Goal: Communication & Community: Answer question/provide support

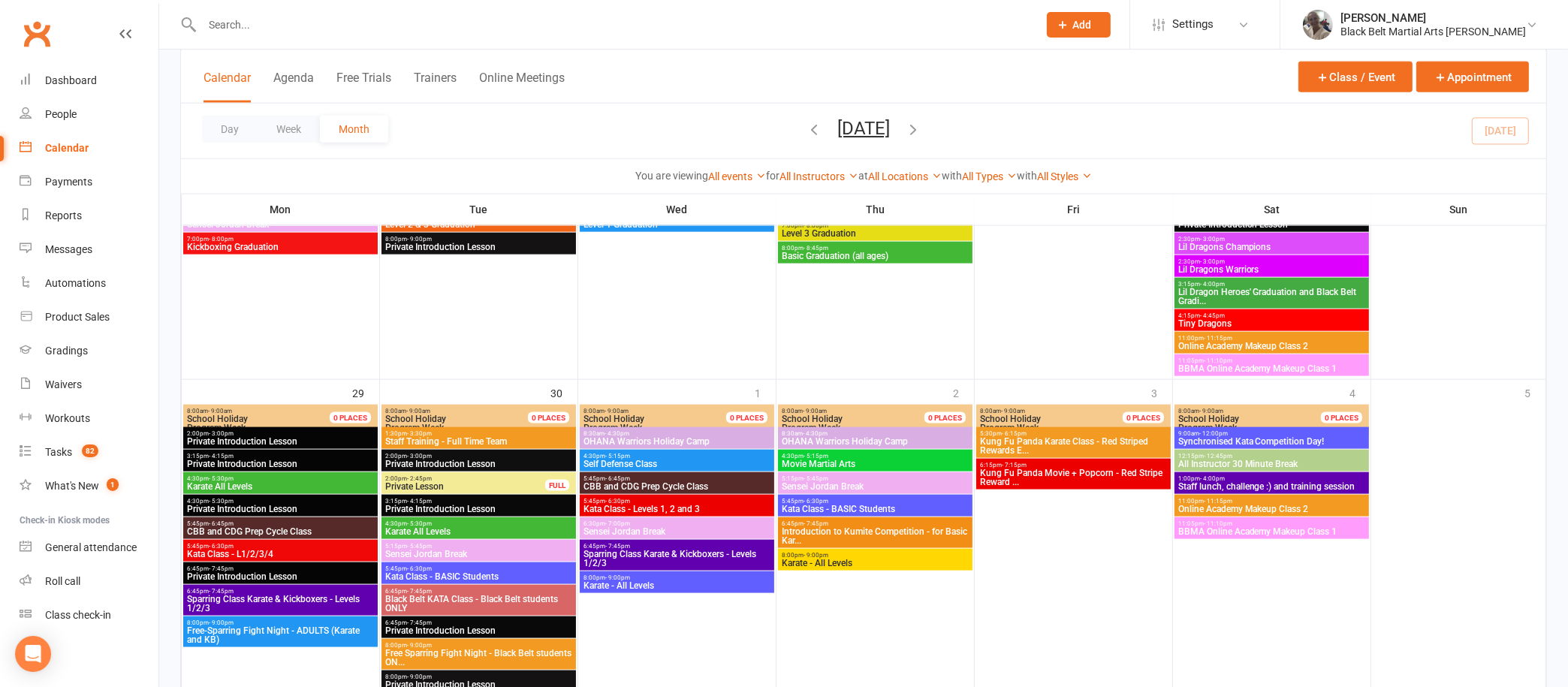
scroll to position [2, 0]
click at [72, 77] on div "Dashboard" at bounding box center [70, 79] width 52 height 12
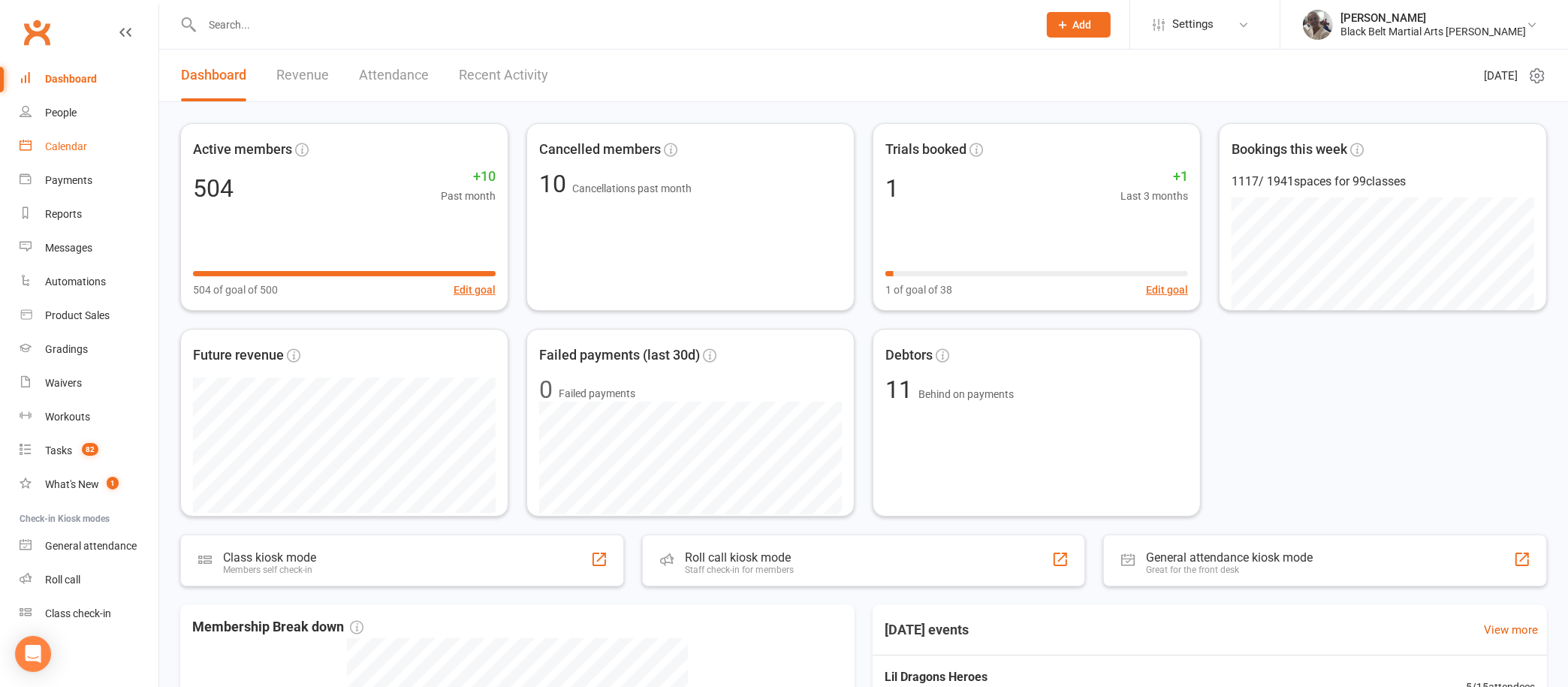
click at [64, 144] on div "Calendar" at bounding box center [65, 146] width 42 height 12
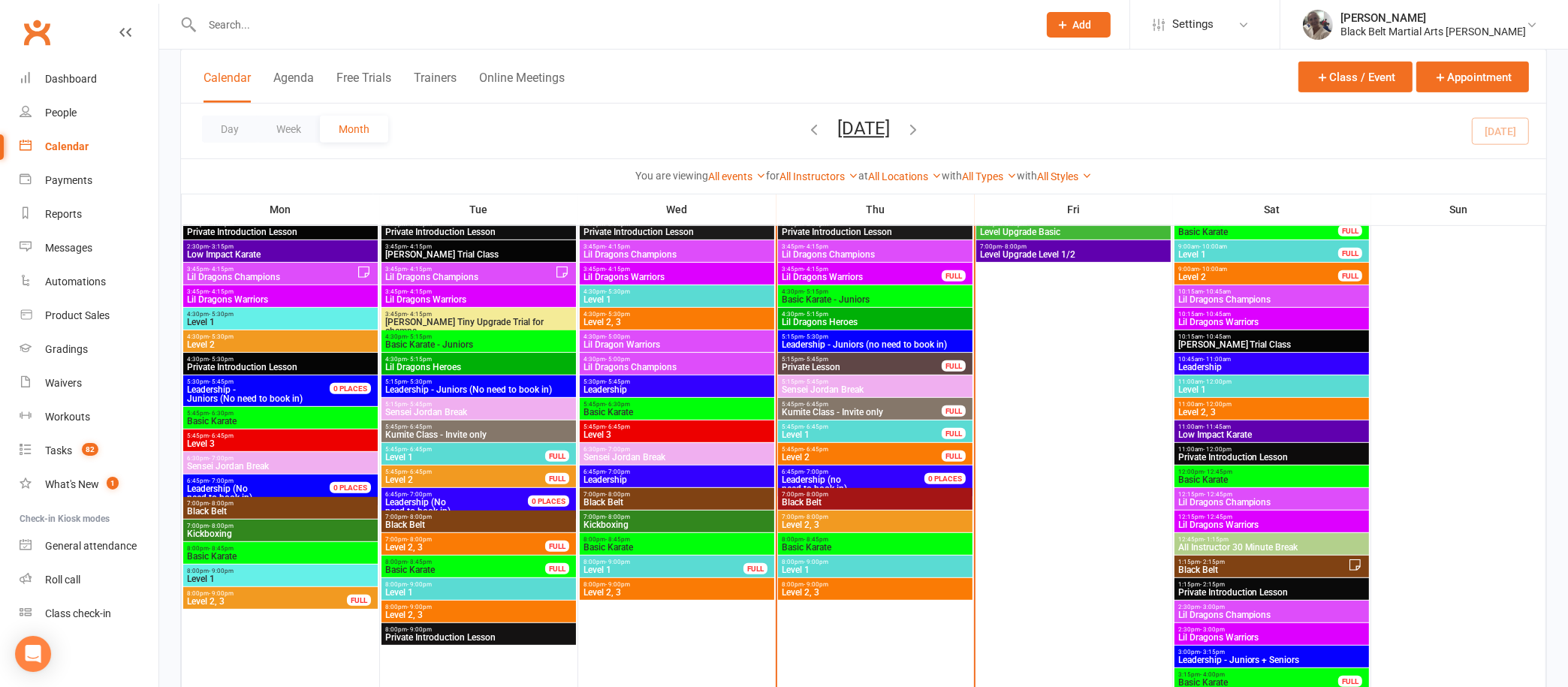
scroll to position [785, 0]
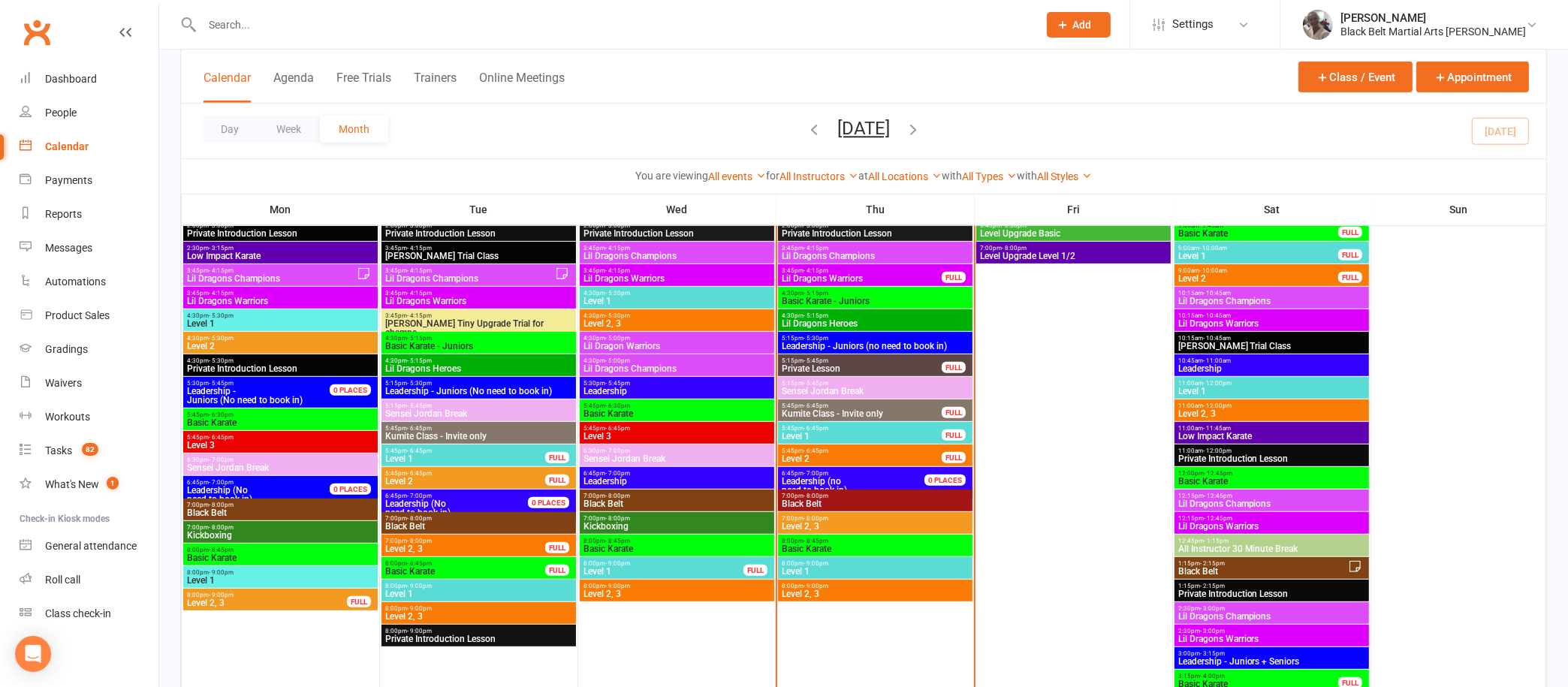
click at [922, 125] on icon "button" at bounding box center [913, 130] width 17 height 17
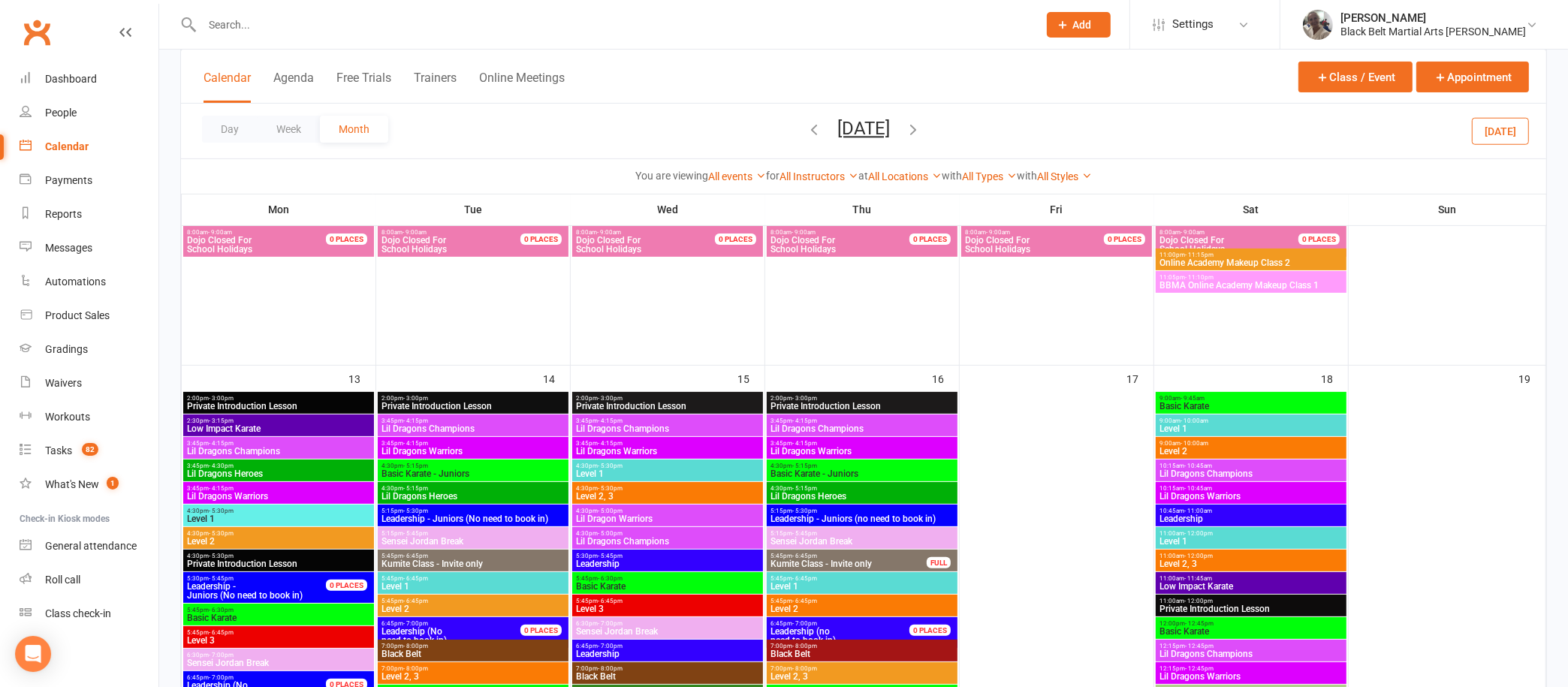
scroll to position [0, 0]
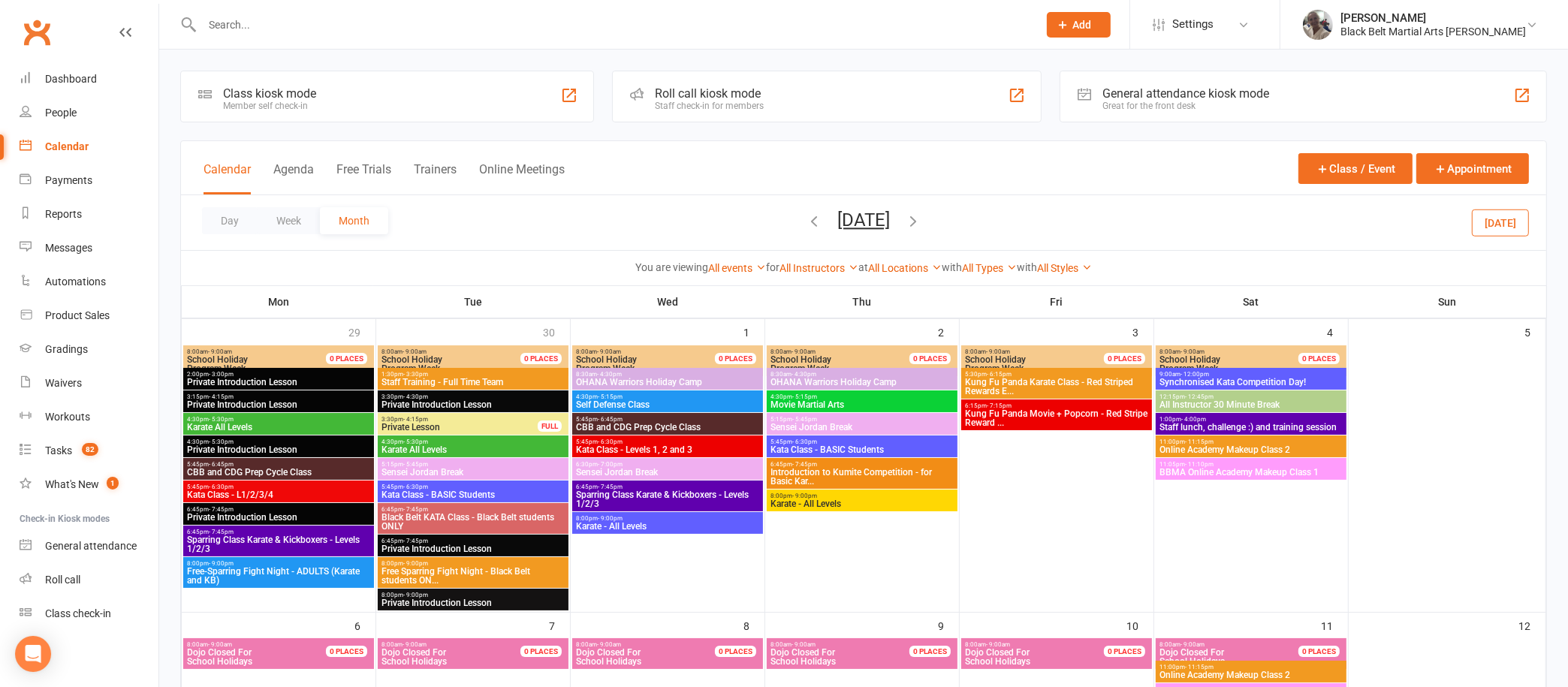
click at [822, 220] on span "October 2025 September 2025 Sun Mon Tue Wed Thu Fri Sat 31 01 02 03 04 05 06 07…" at bounding box center [863, 222] width 83 height 27
click at [806, 220] on icon "button" at bounding box center [814, 220] width 17 height 17
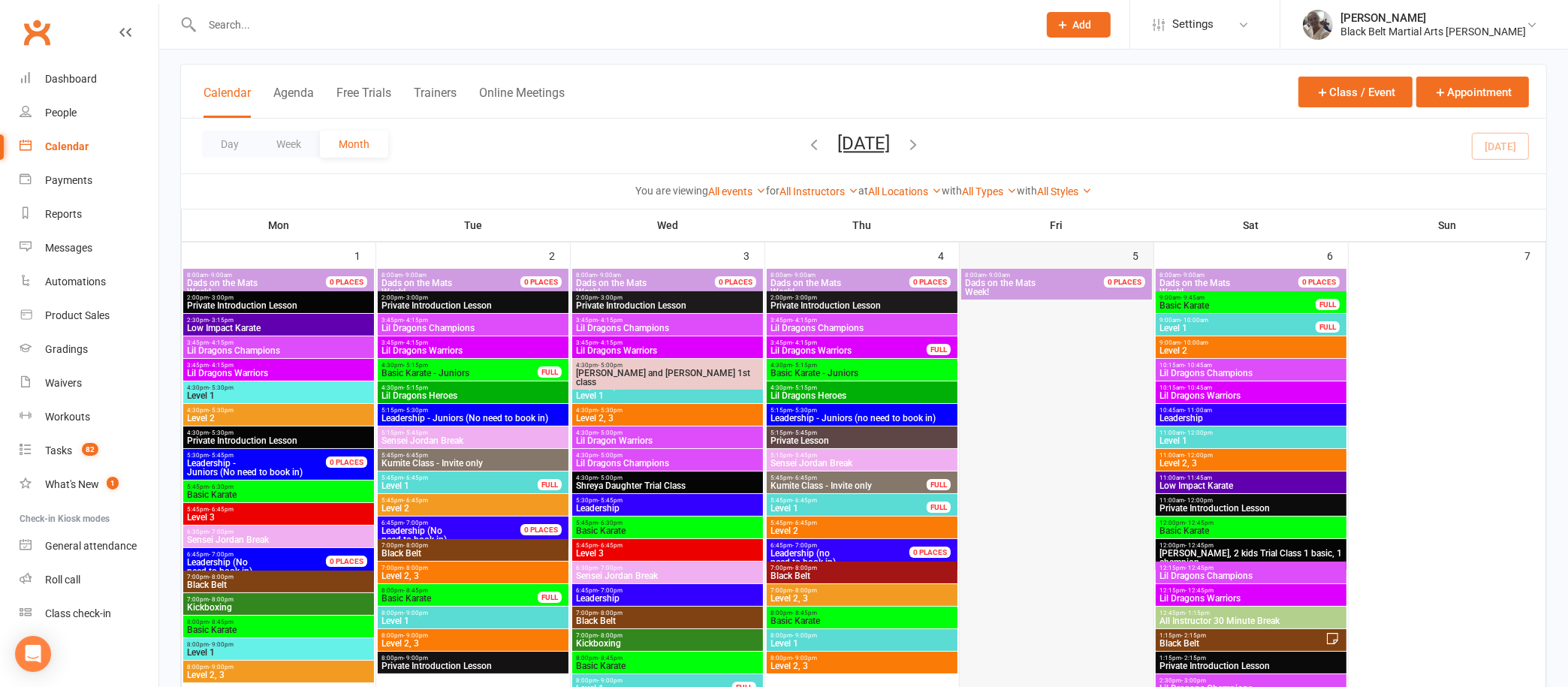
scroll to position [158, 0]
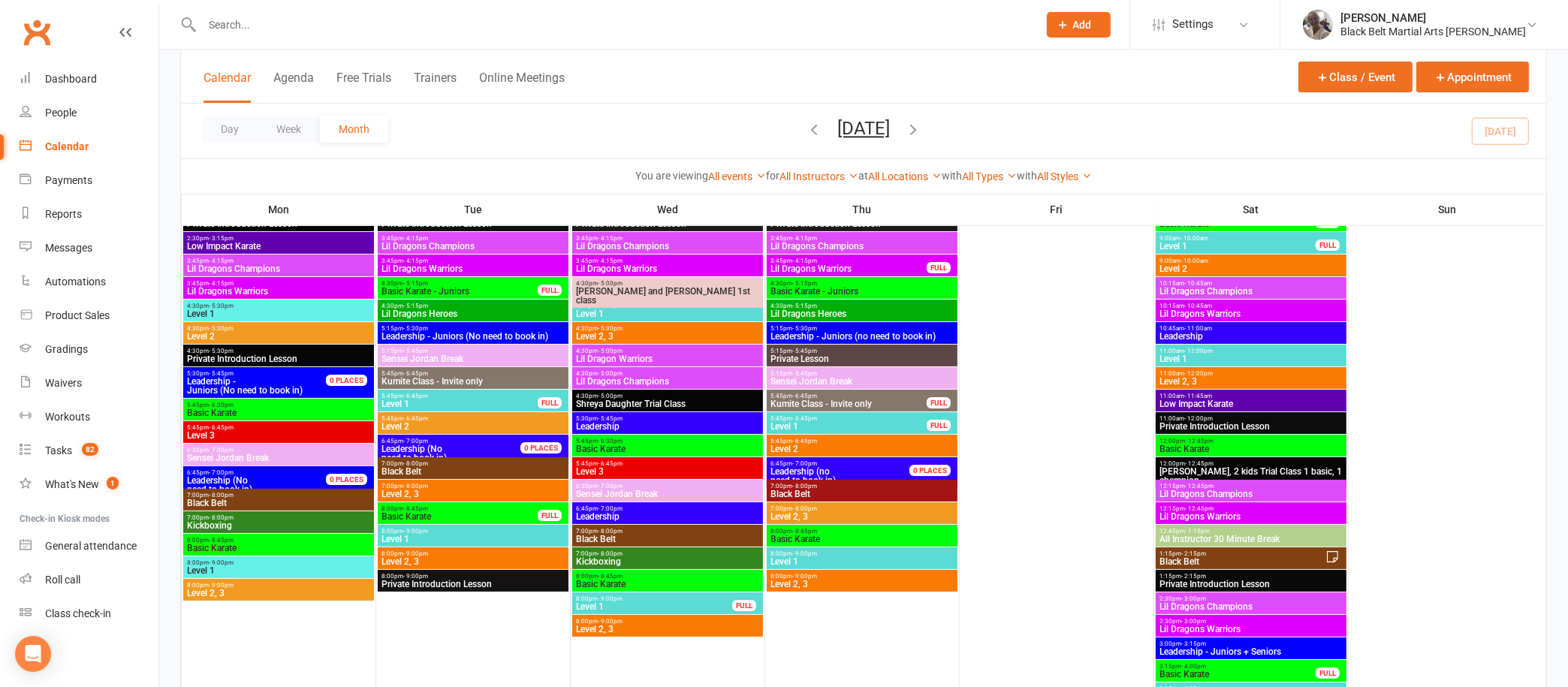
click at [806, 126] on icon "button" at bounding box center [814, 130] width 17 height 17
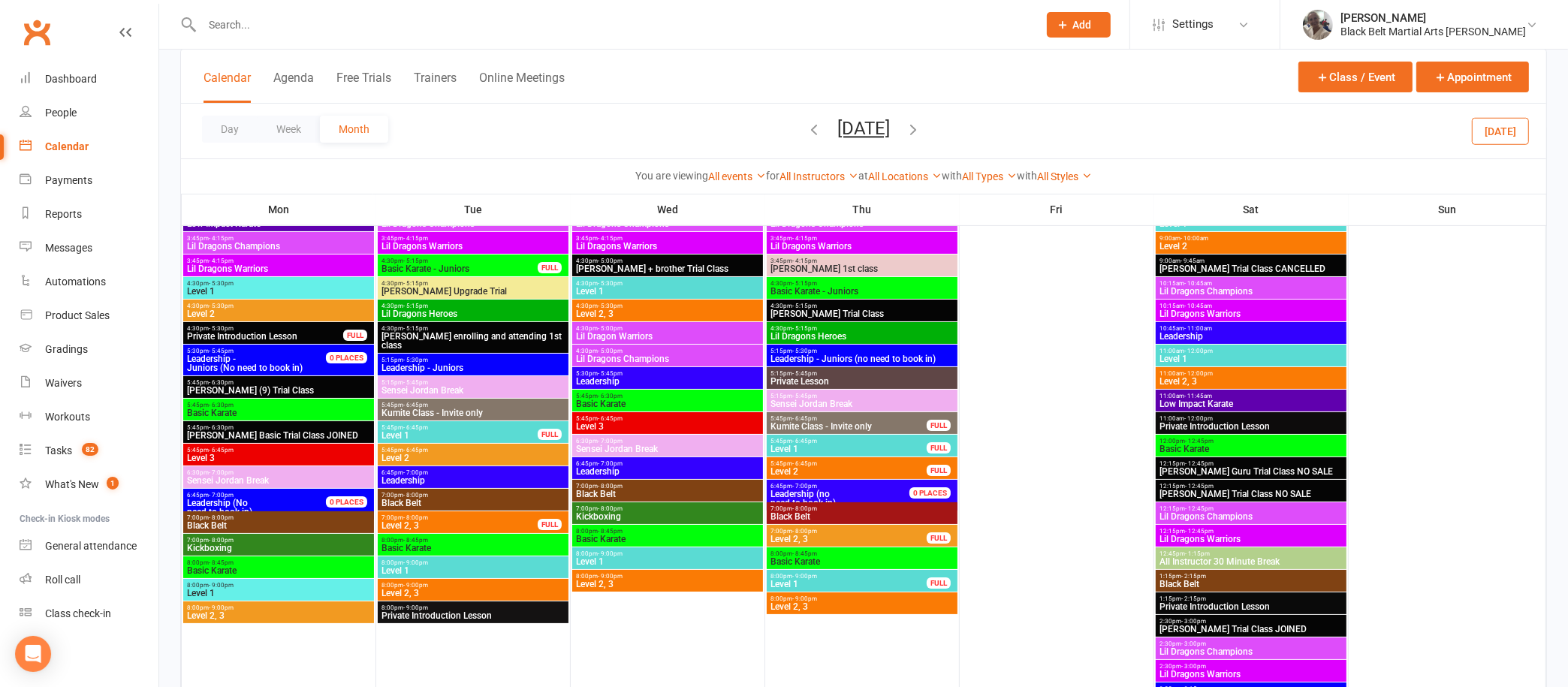
click at [922, 126] on icon "button" at bounding box center [913, 130] width 17 height 17
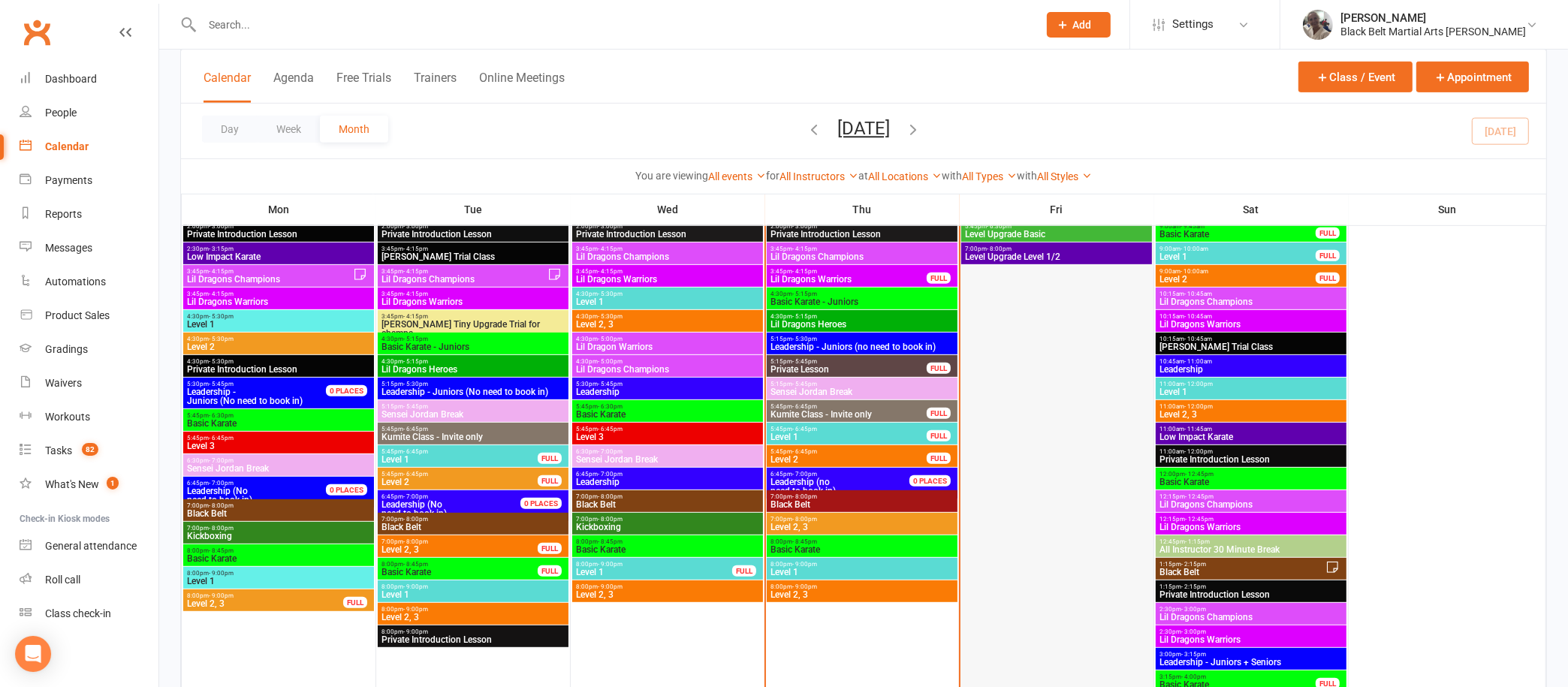
scroll to position [804, 0]
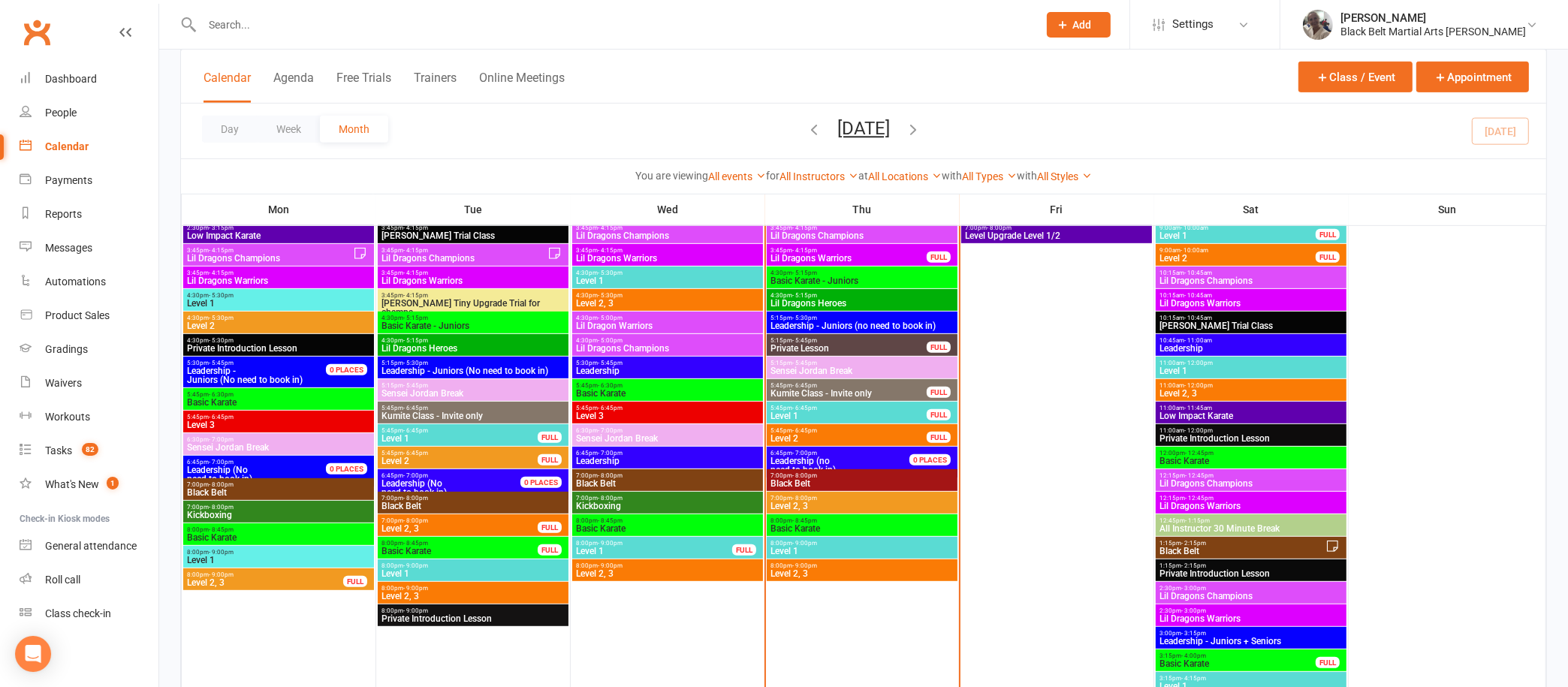
click at [882, 339] on span "5:15pm - 5:45pm" at bounding box center [849, 340] width 158 height 7
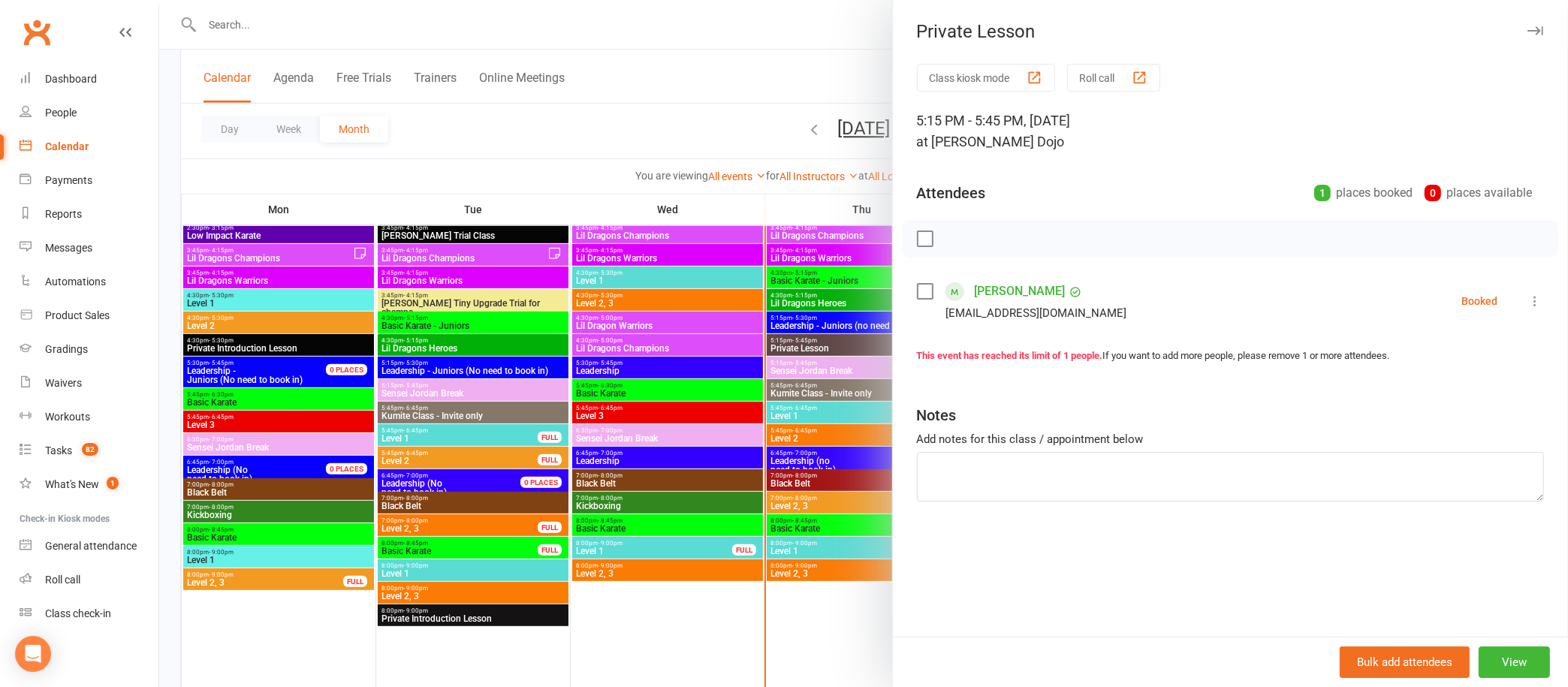
click at [1526, 25] on button "button" at bounding box center [1535, 31] width 18 height 18
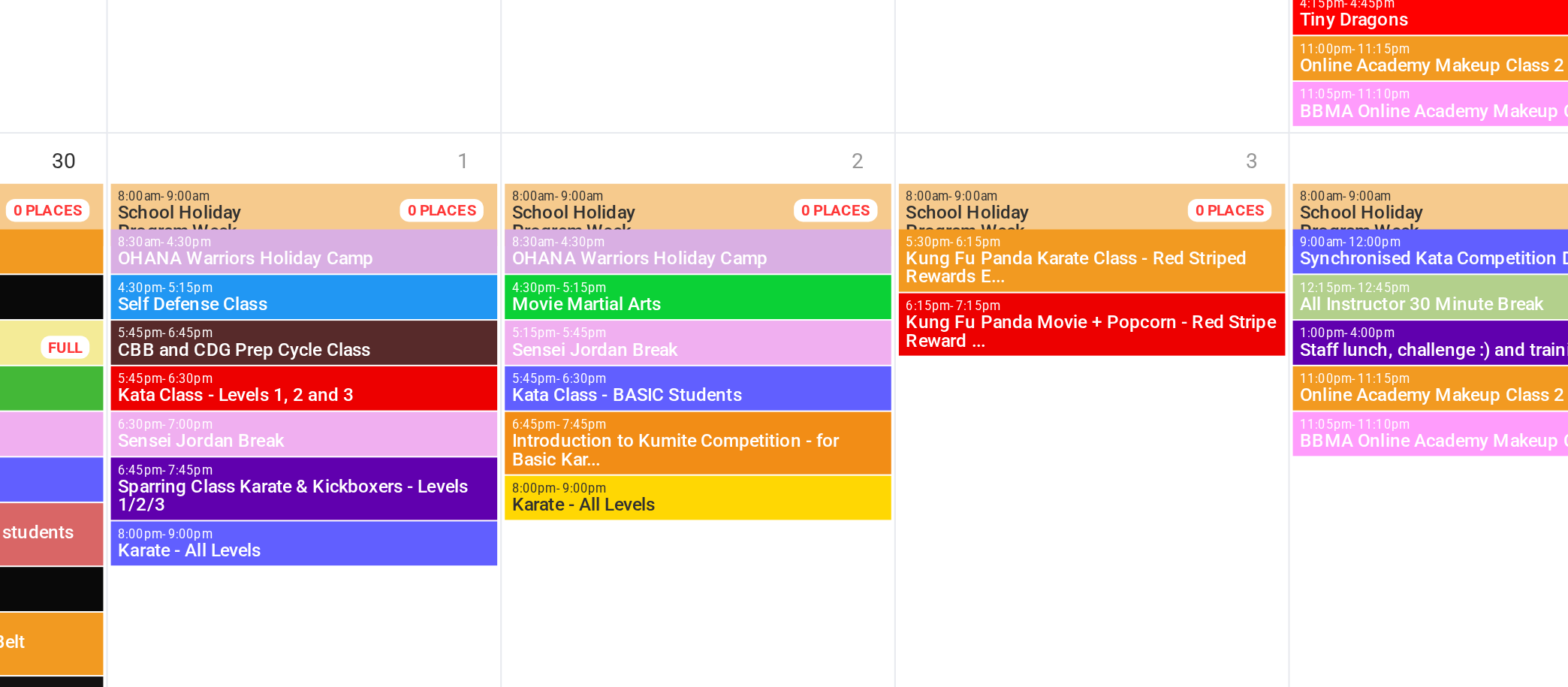
scroll to position [2320, 0]
click at [1052, 471] on div at bounding box center [1056, 464] width 191 height 266
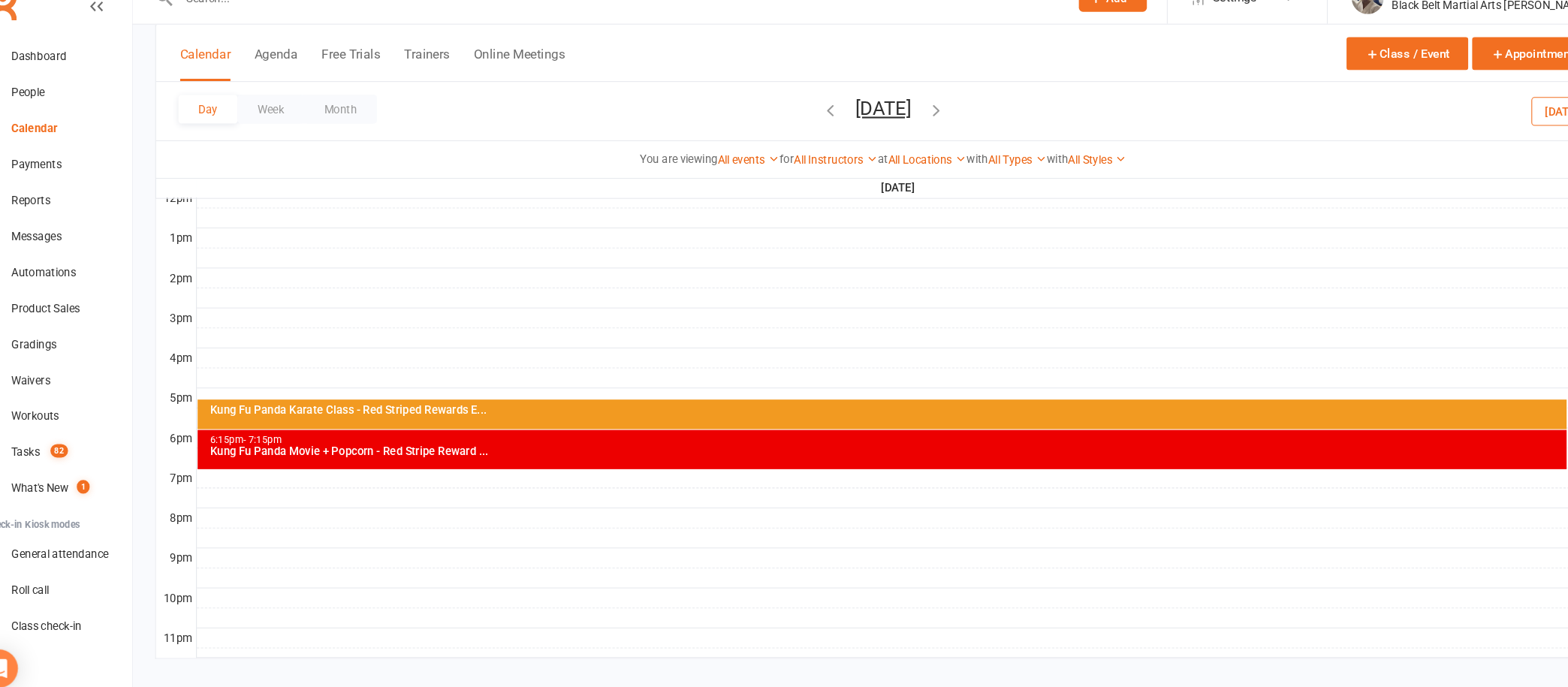
scroll to position [552, 0]
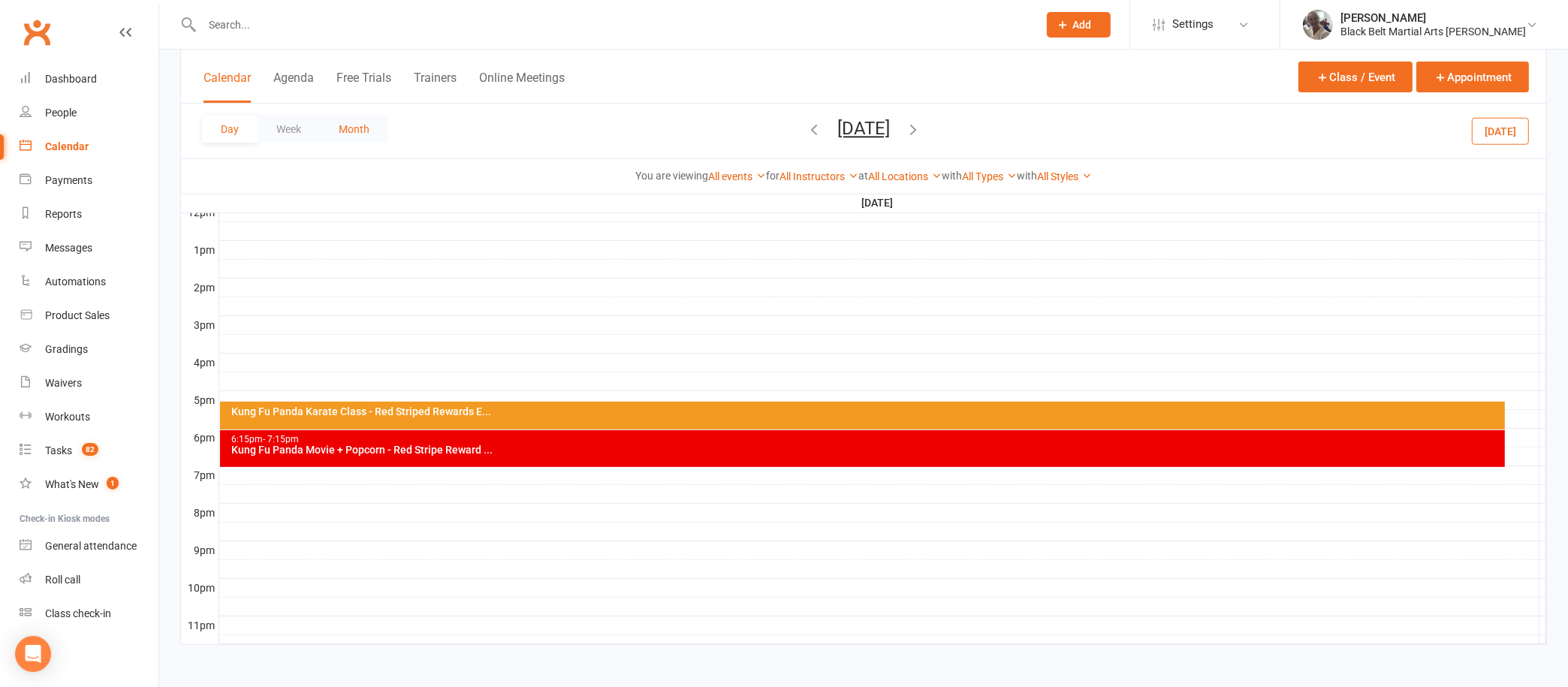
click at [363, 120] on button "Month" at bounding box center [354, 130] width 68 height 27
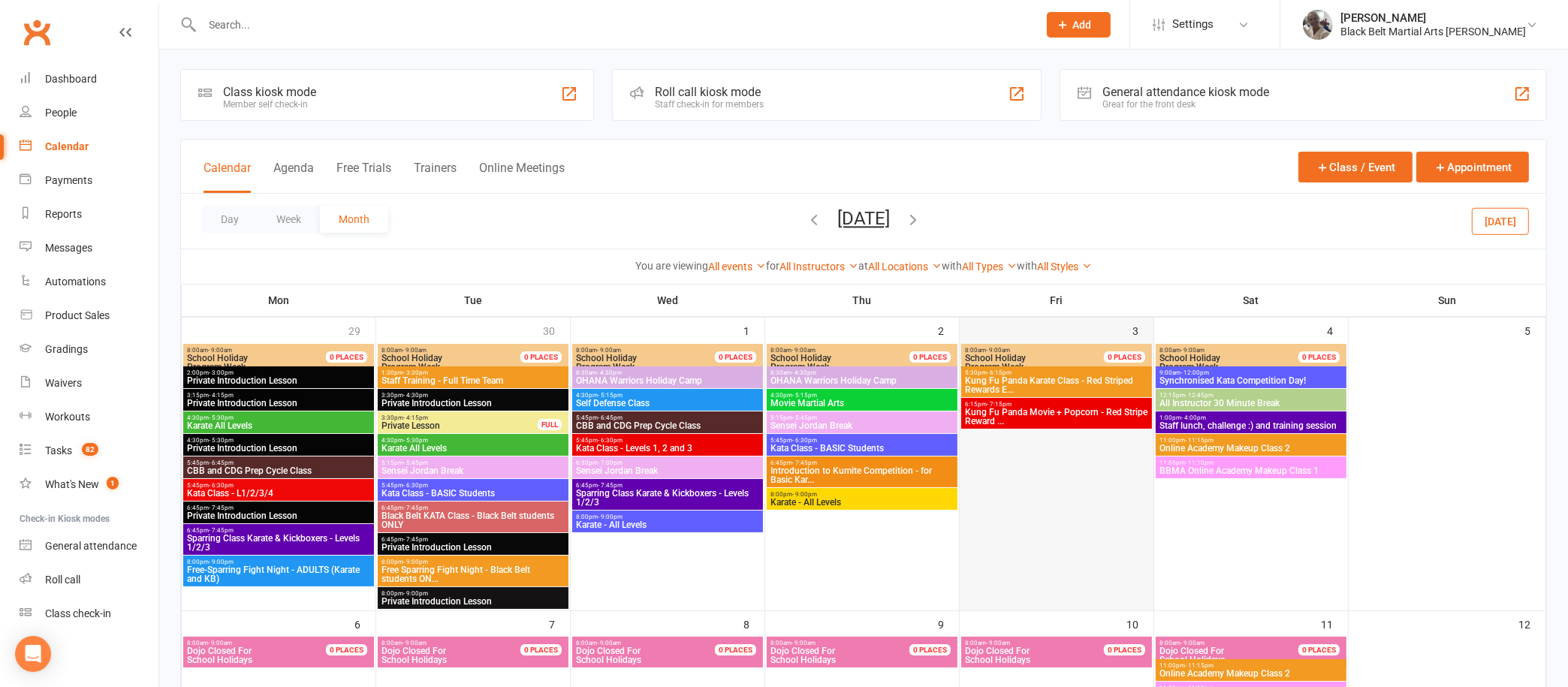
scroll to position [30, 0]
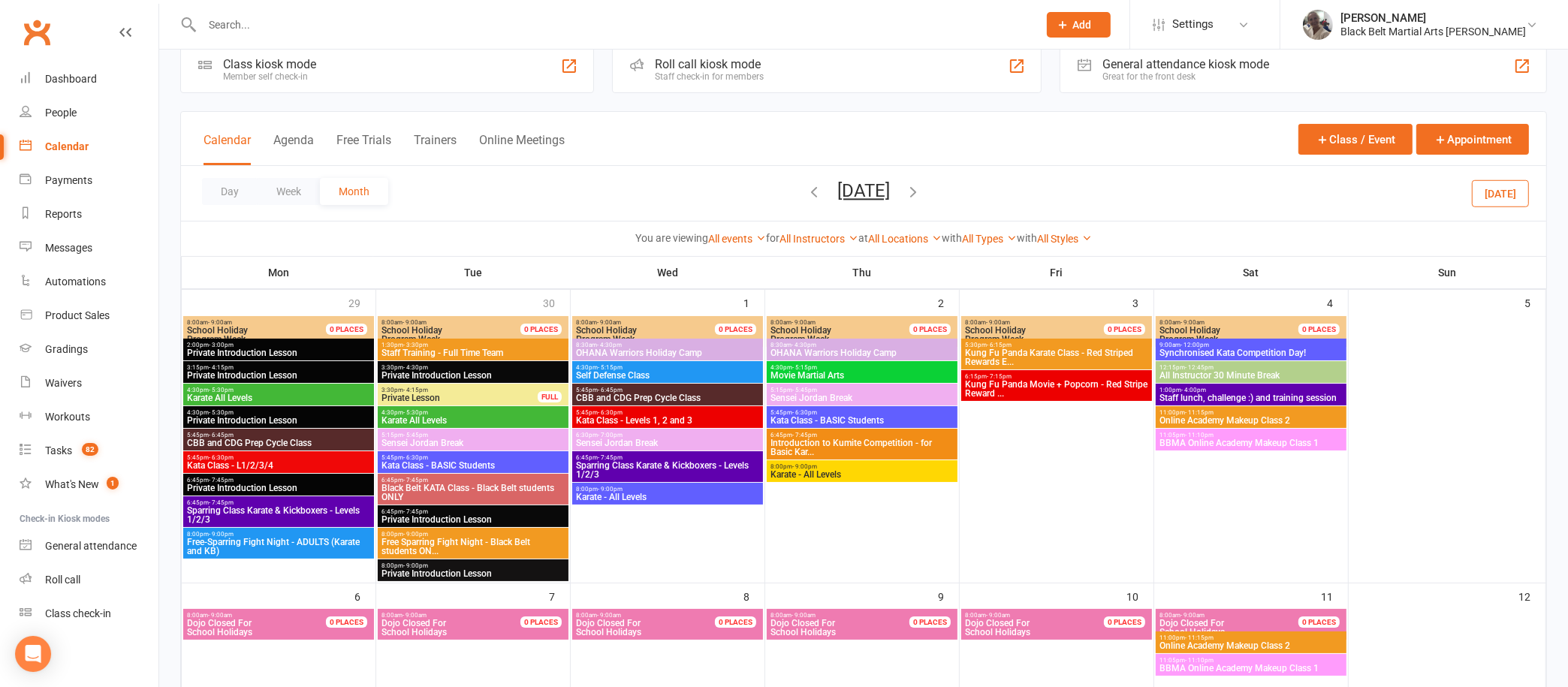
click at [511, 367] on span "3:30pm - 4:30pm" at bounding box center [473, 367] width 185 height 7
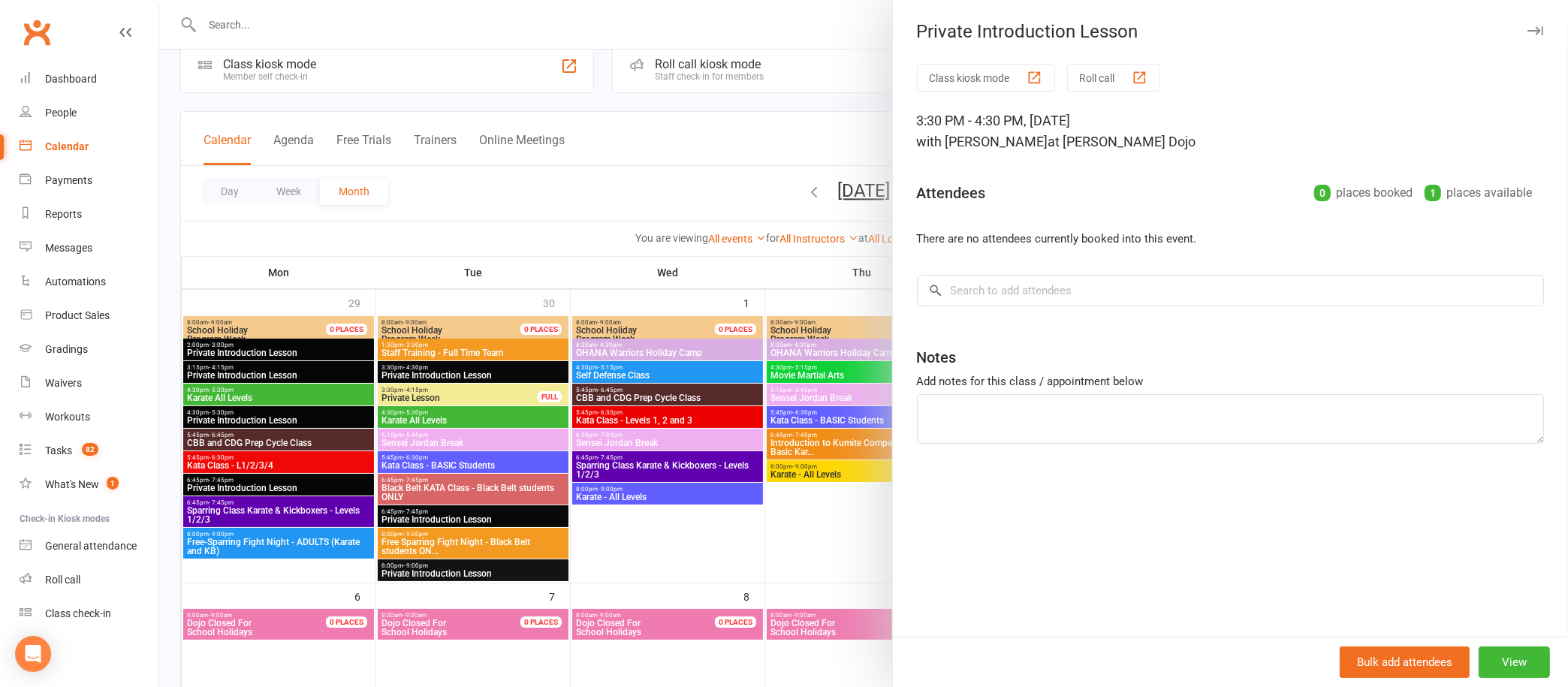
click at [1526, 24] on button "button" at bounding box center [1535, 31] width 18 height 18
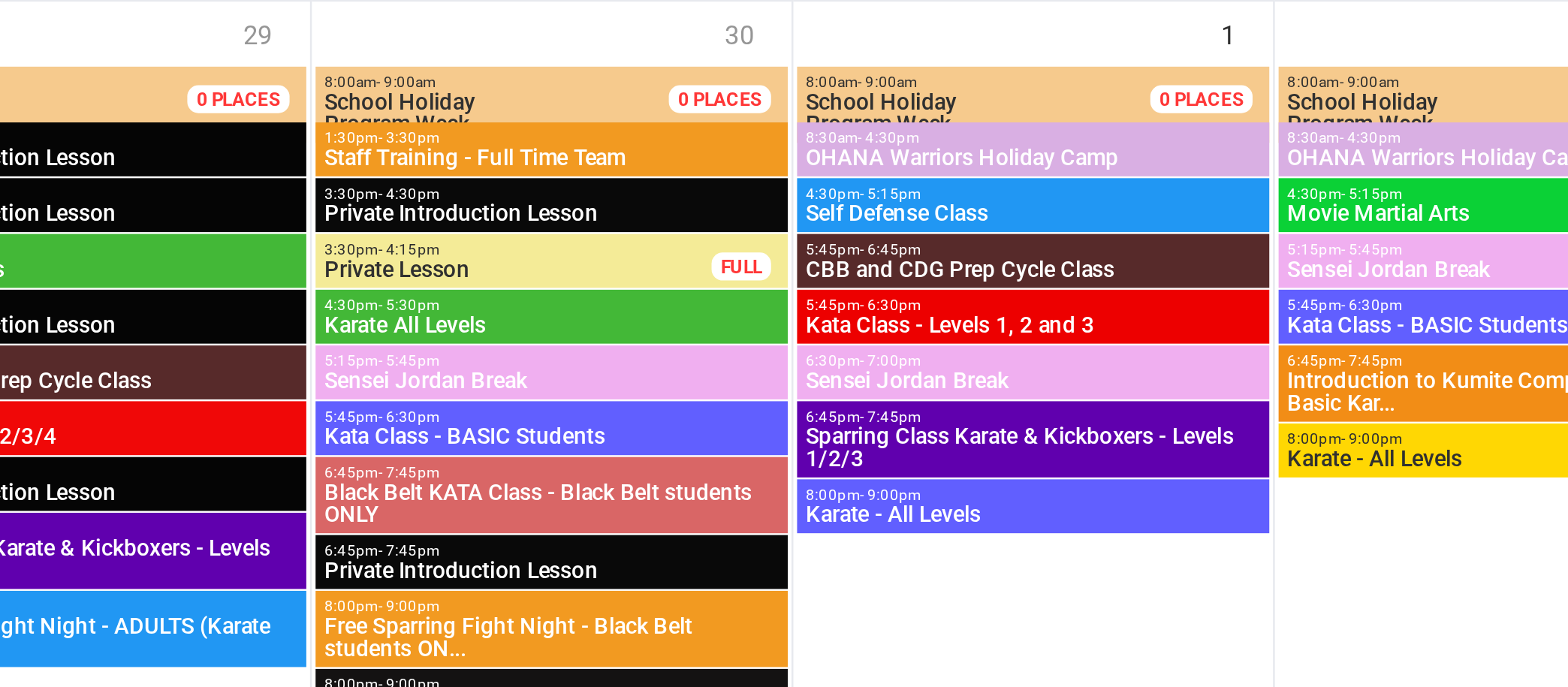
click at [440, 386] on span "3:30pm - 4:15pm" at bounding box center [459, 389] width 158 height 7
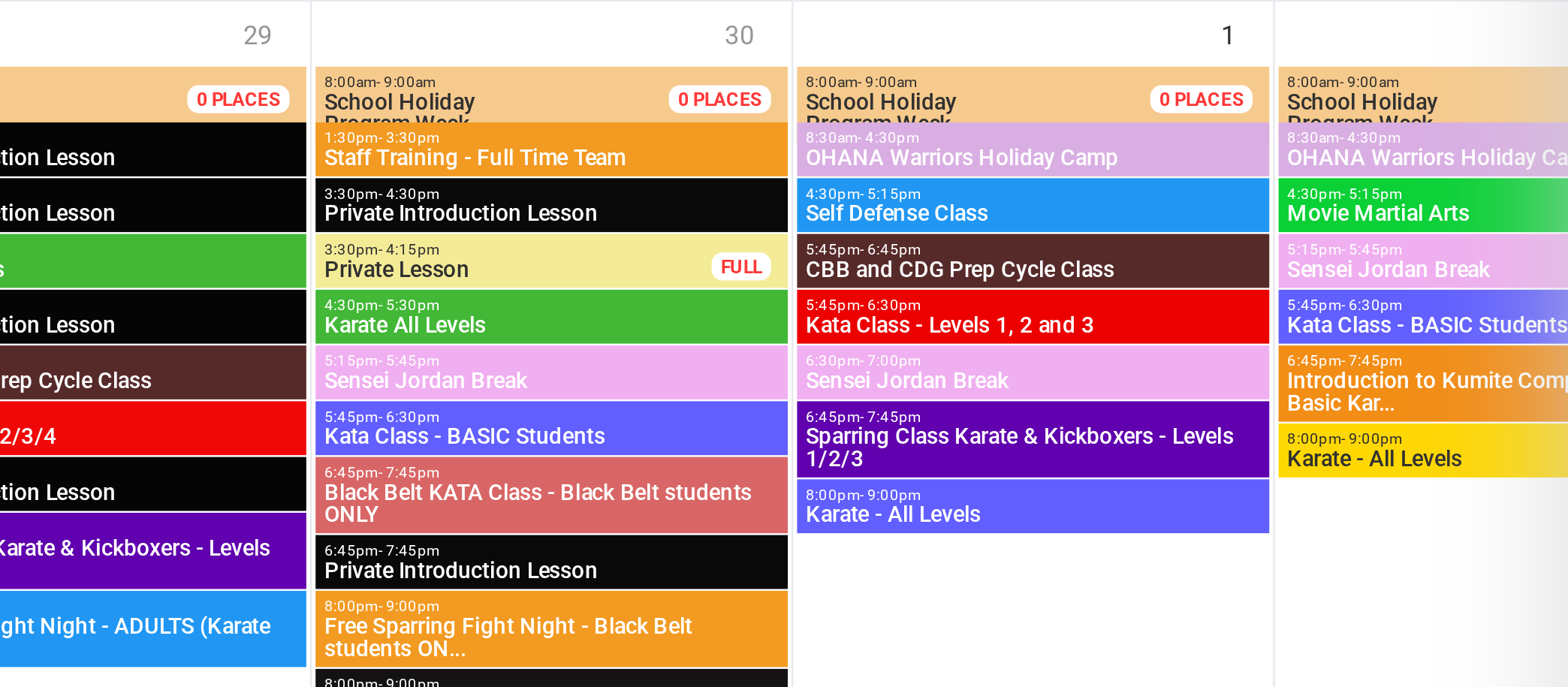
click at [430, 392] on div at bounding box center [863, 343] width 1409 height 687
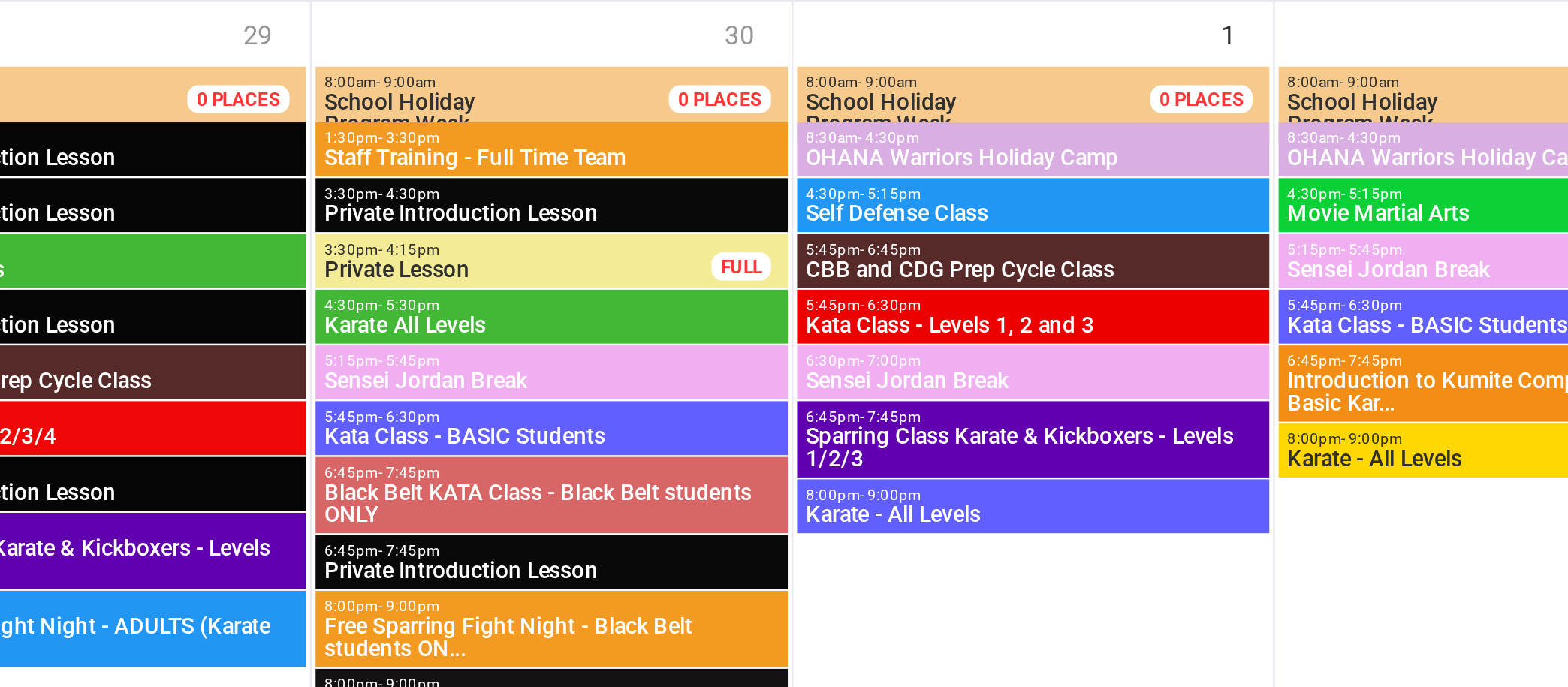
click at [418, 393] on span "Private Lesson" at bounding box center [459, 398] width 158 height 9
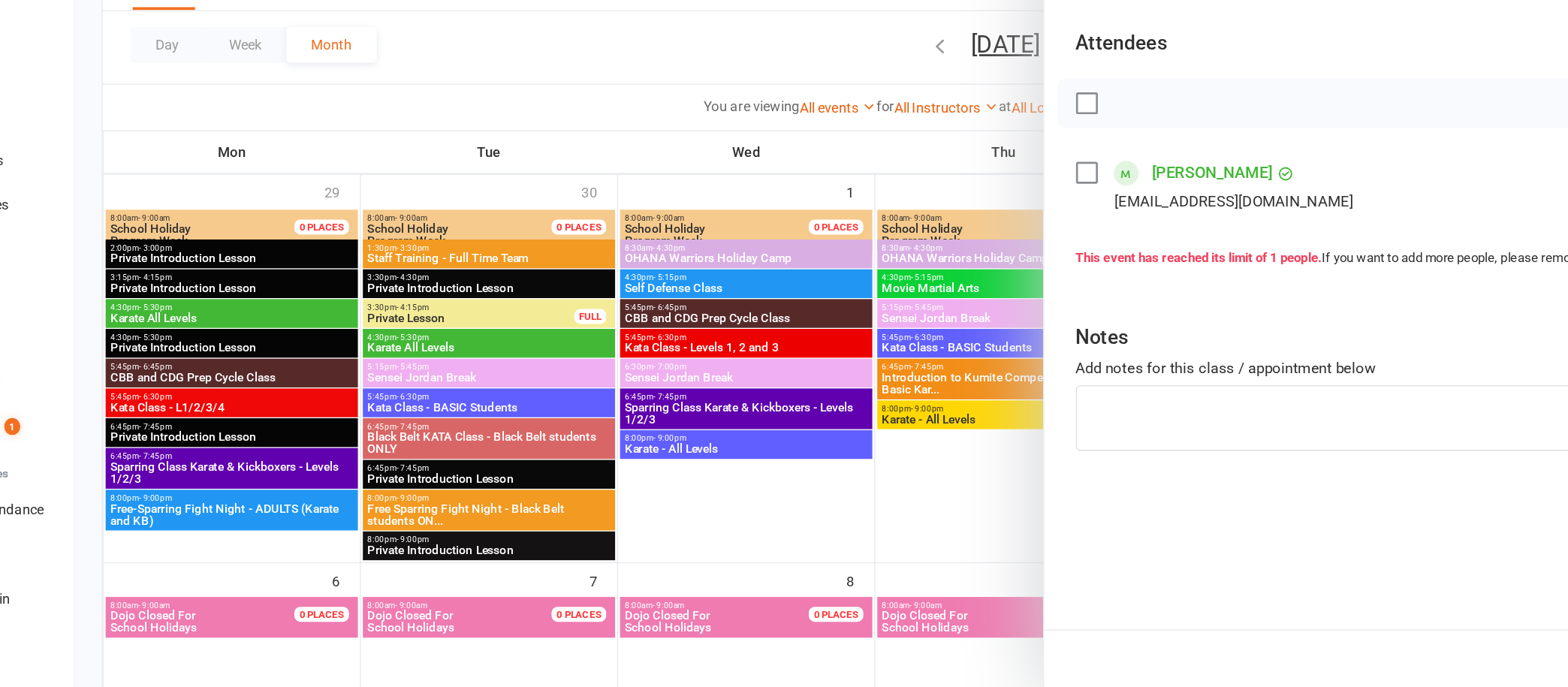
scroll to position [26, 0]
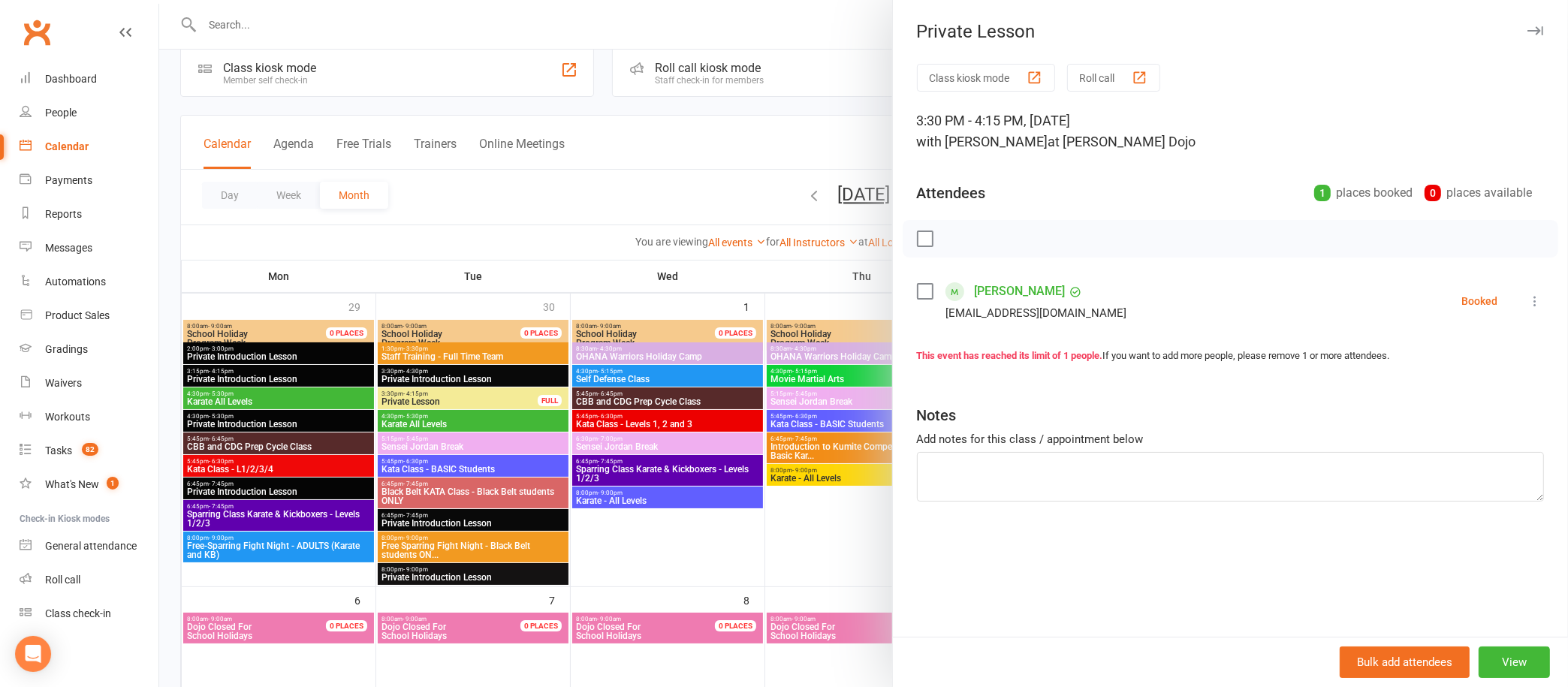
click at [1528, 31] on icon "button" at bounding box center [1535, 31] width 16 height 9
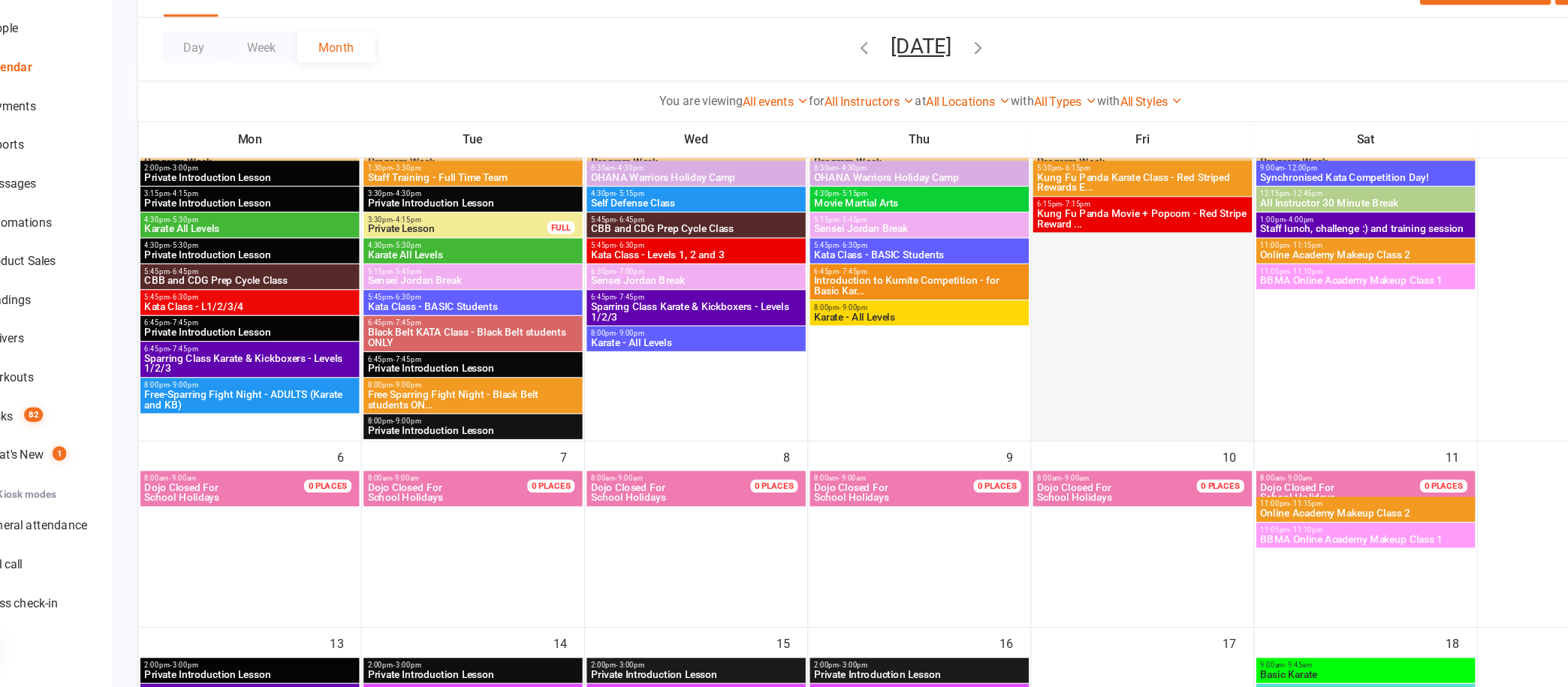
scroll to position [139, 0]
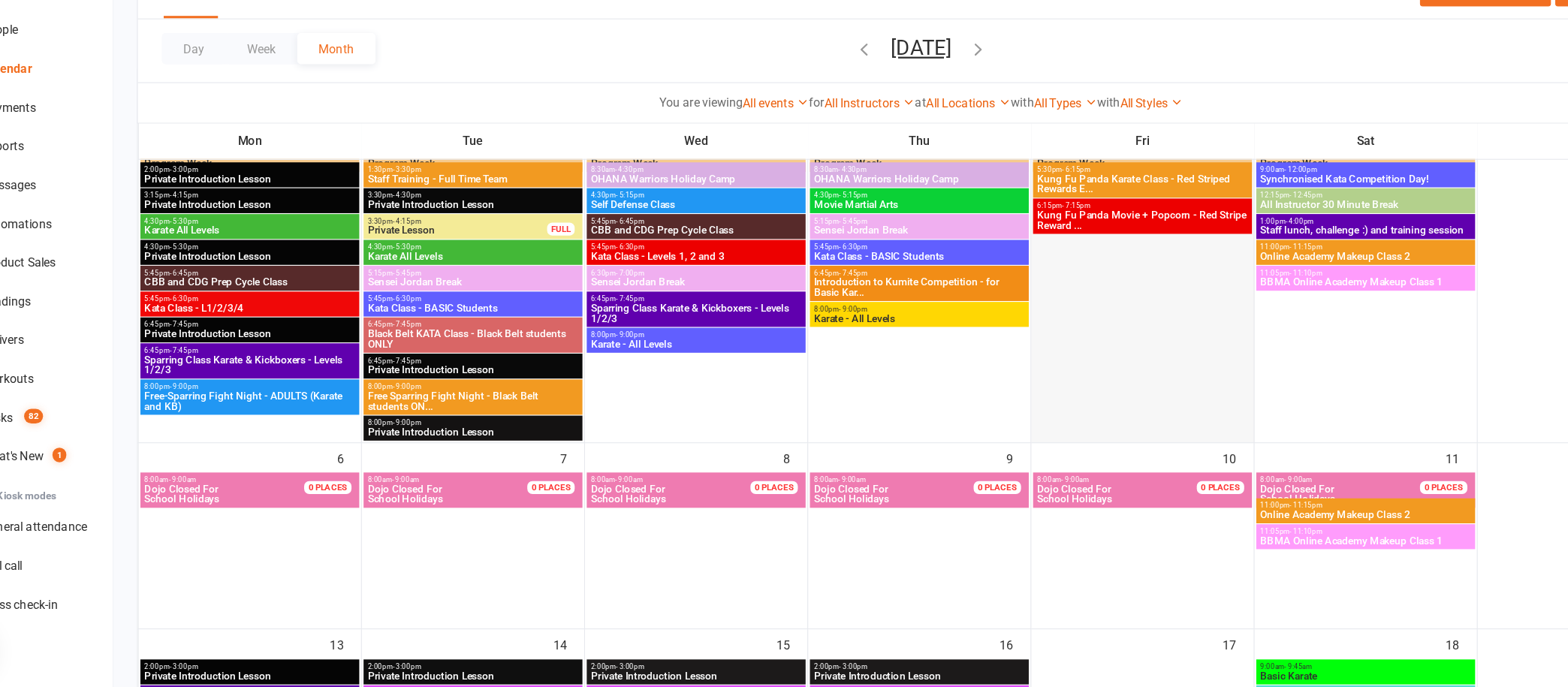
click at [1053, 554] on div at bounding box center [1056, 532] width 191 height 67
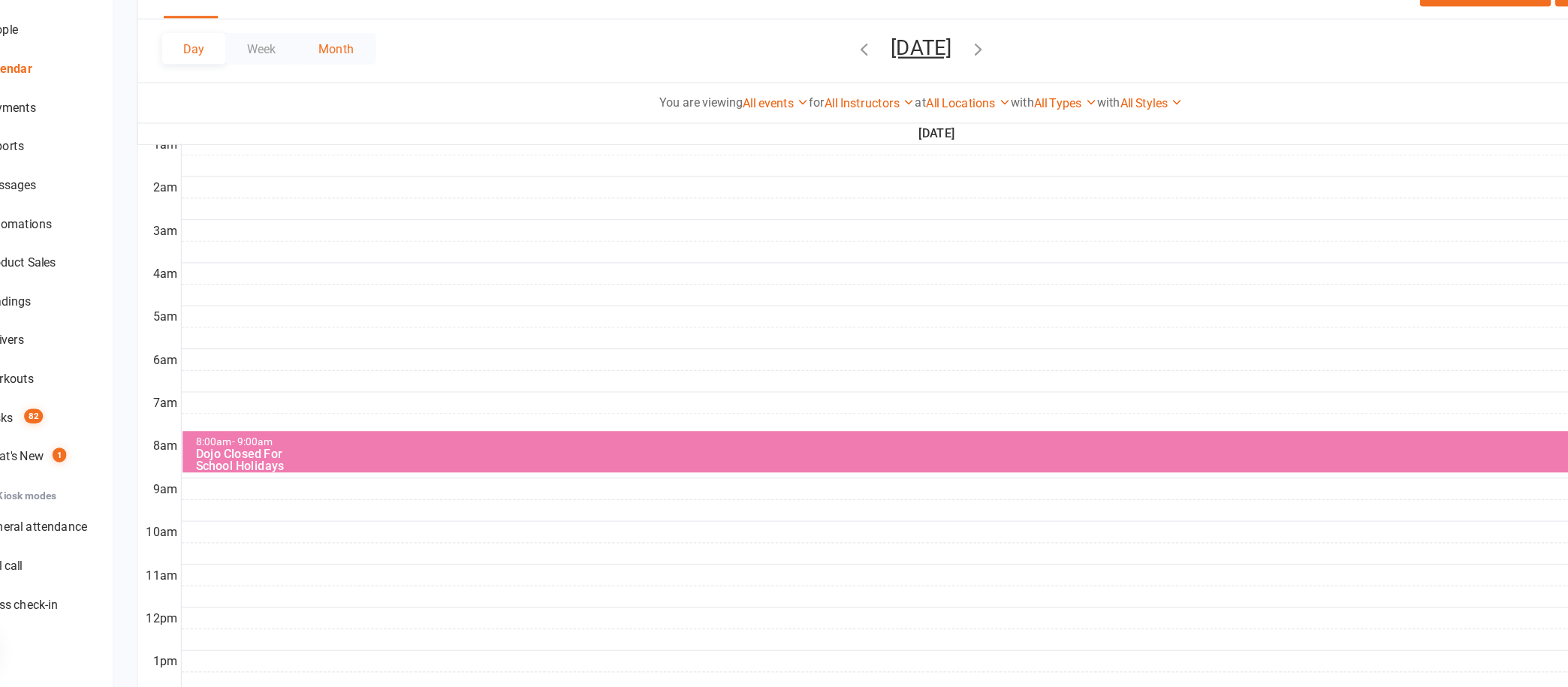
click at [358, 126] on button "Month" at bounding box center [354, 130] width 68 height 27
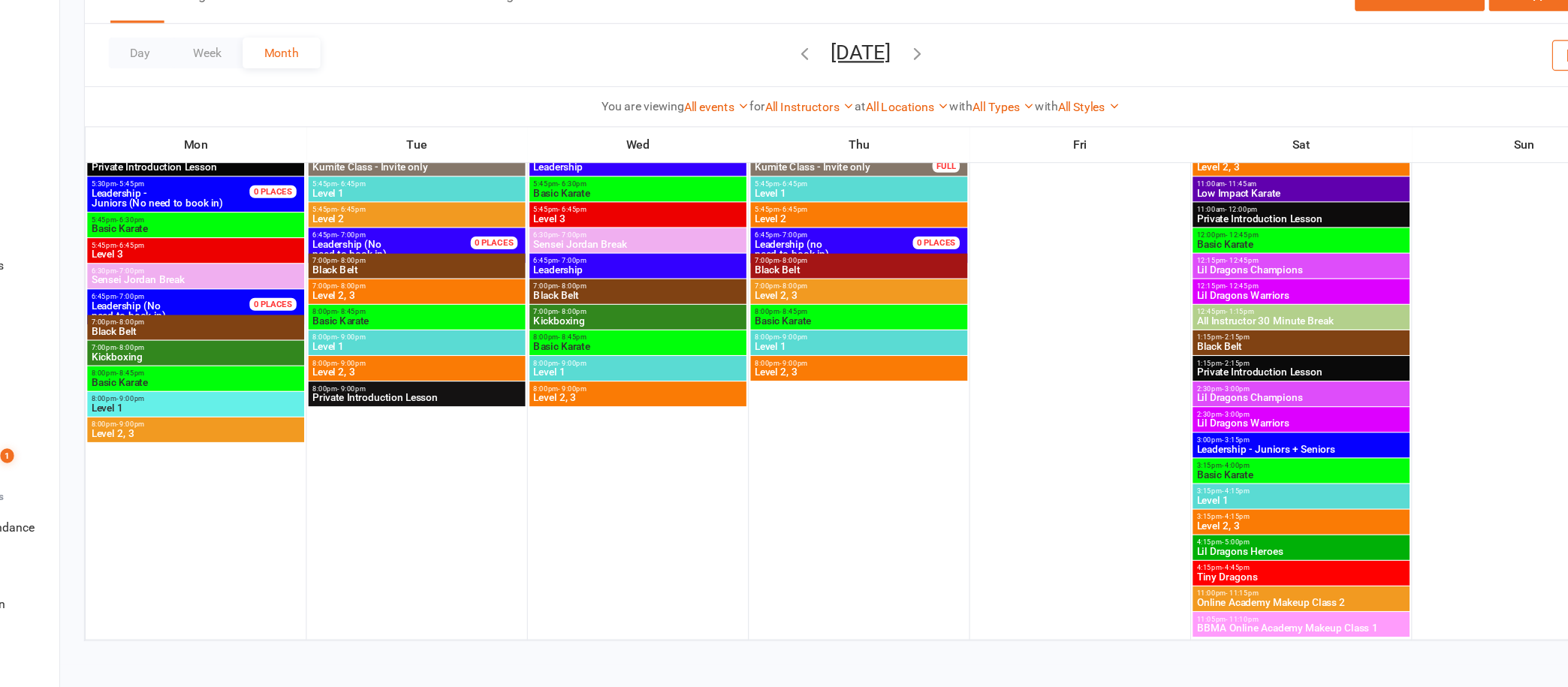
scroll to position [2583, 0]
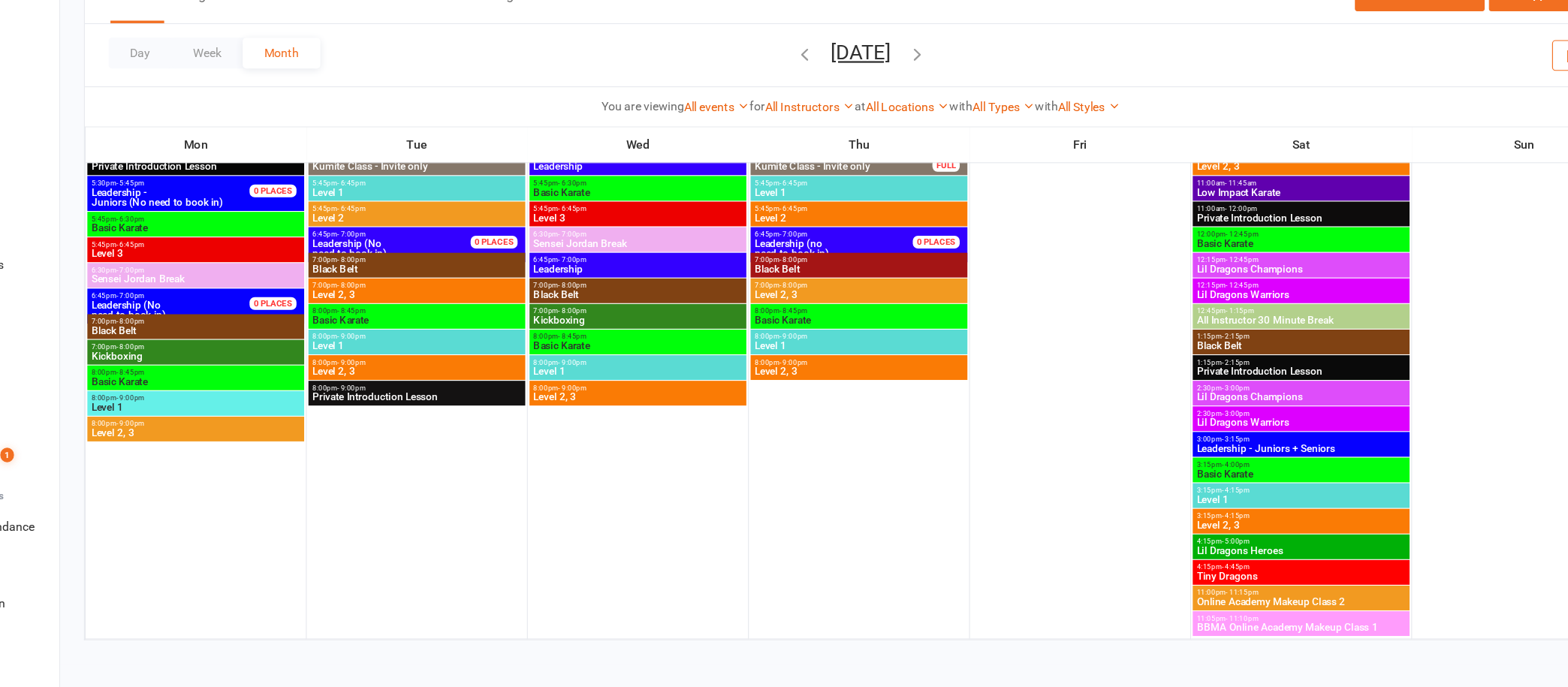
click at [922, 132] on icon "button" at bounding box center [913, 130] width 17 height 17
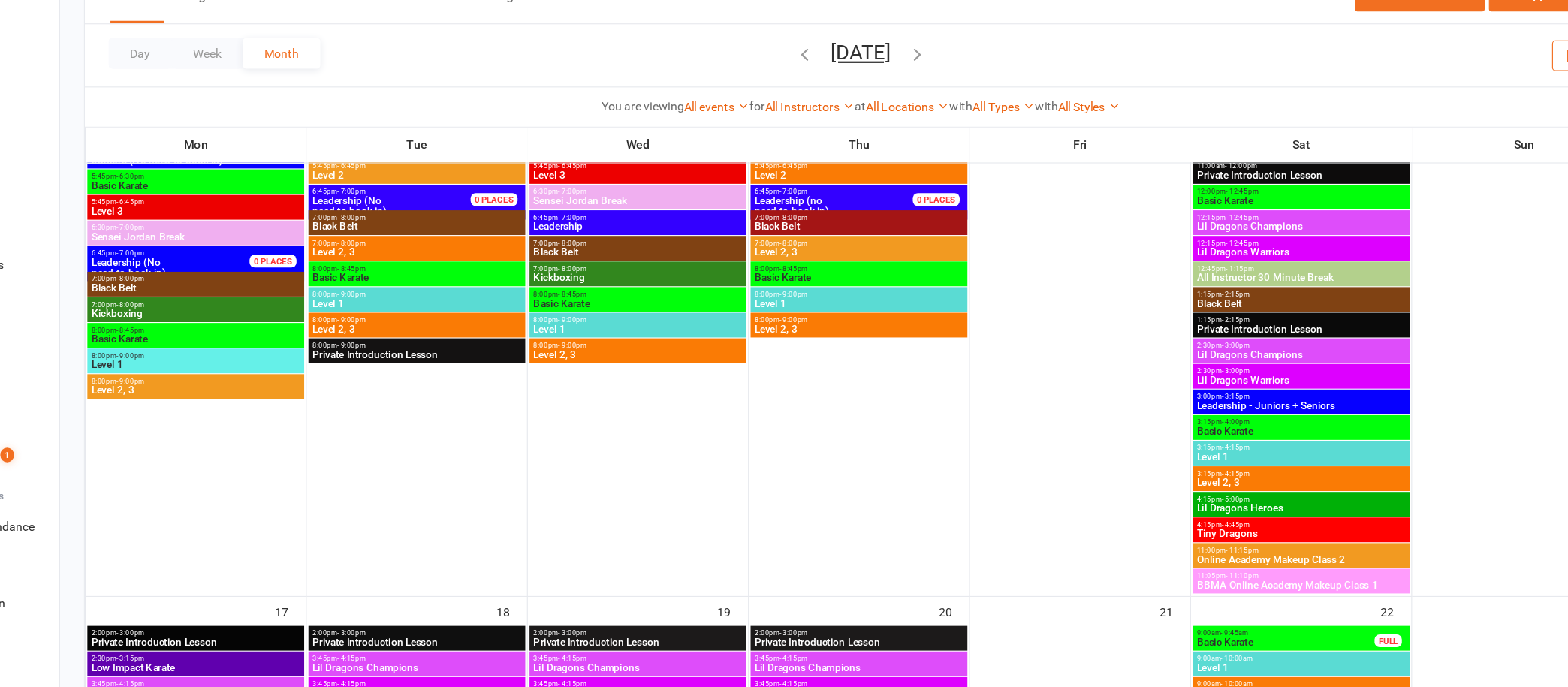
click at [806, 126] on icon "button" at bounding box center [814, 130] width 17 height 17
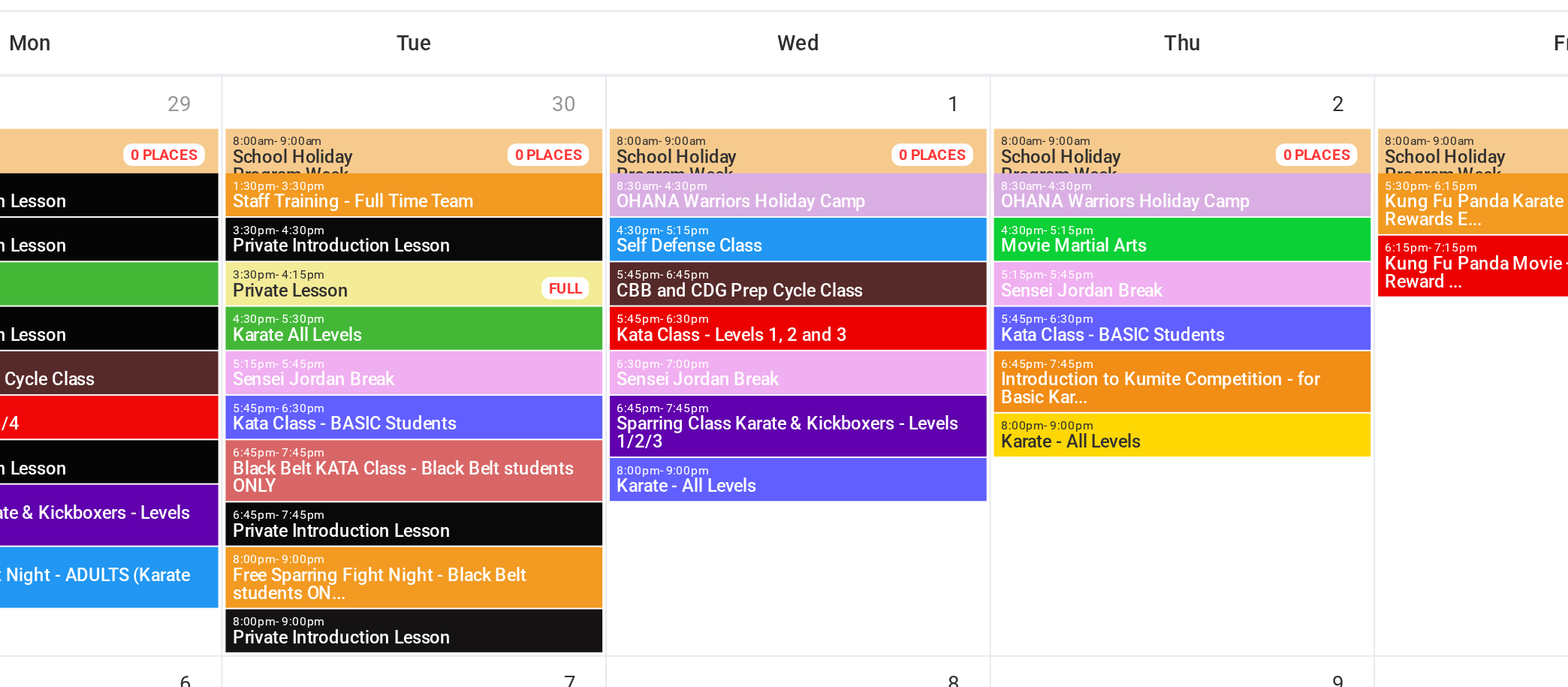
scroll to position [60, 0]
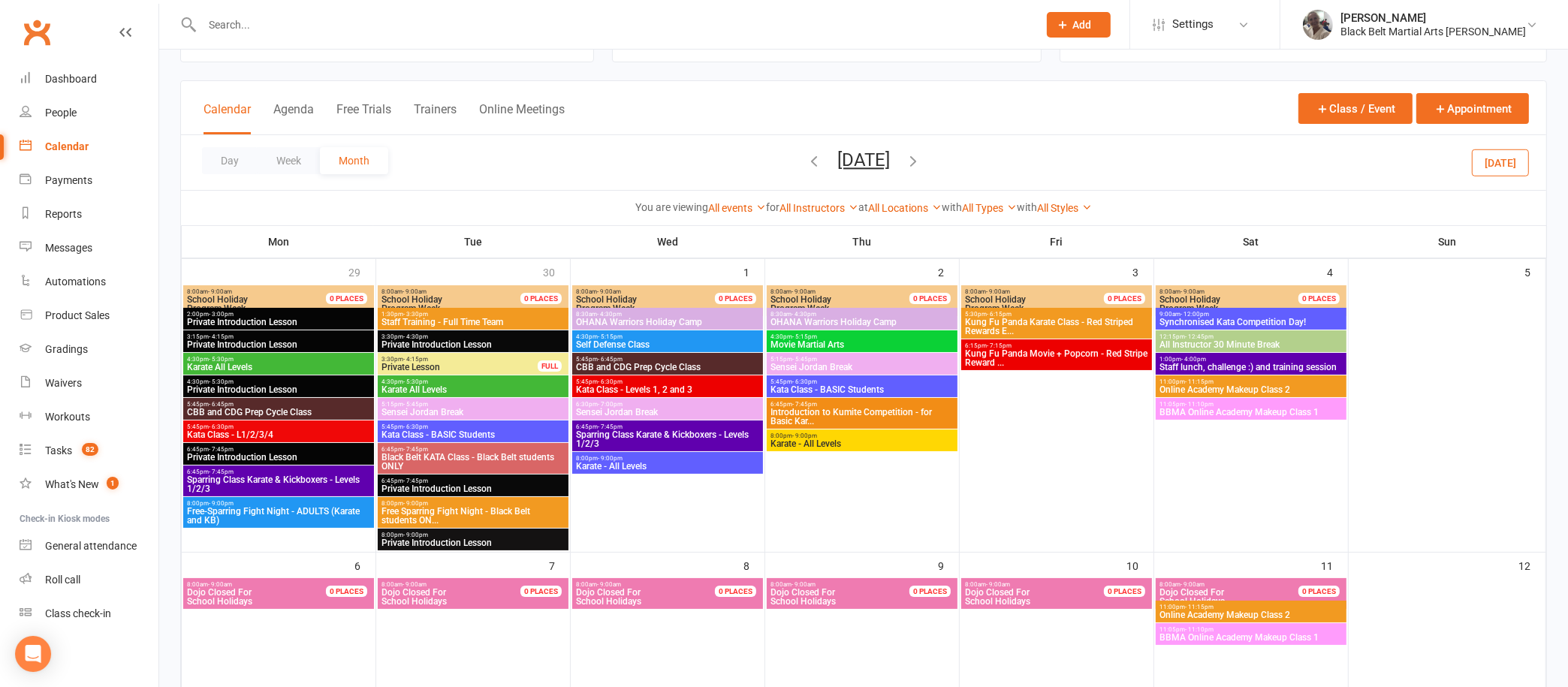
click at [1195, 308] on div "9:00am - 12:00pm Synchronised Kata Competition Day!" at bounding box center [1251, 318] width 191 height 22
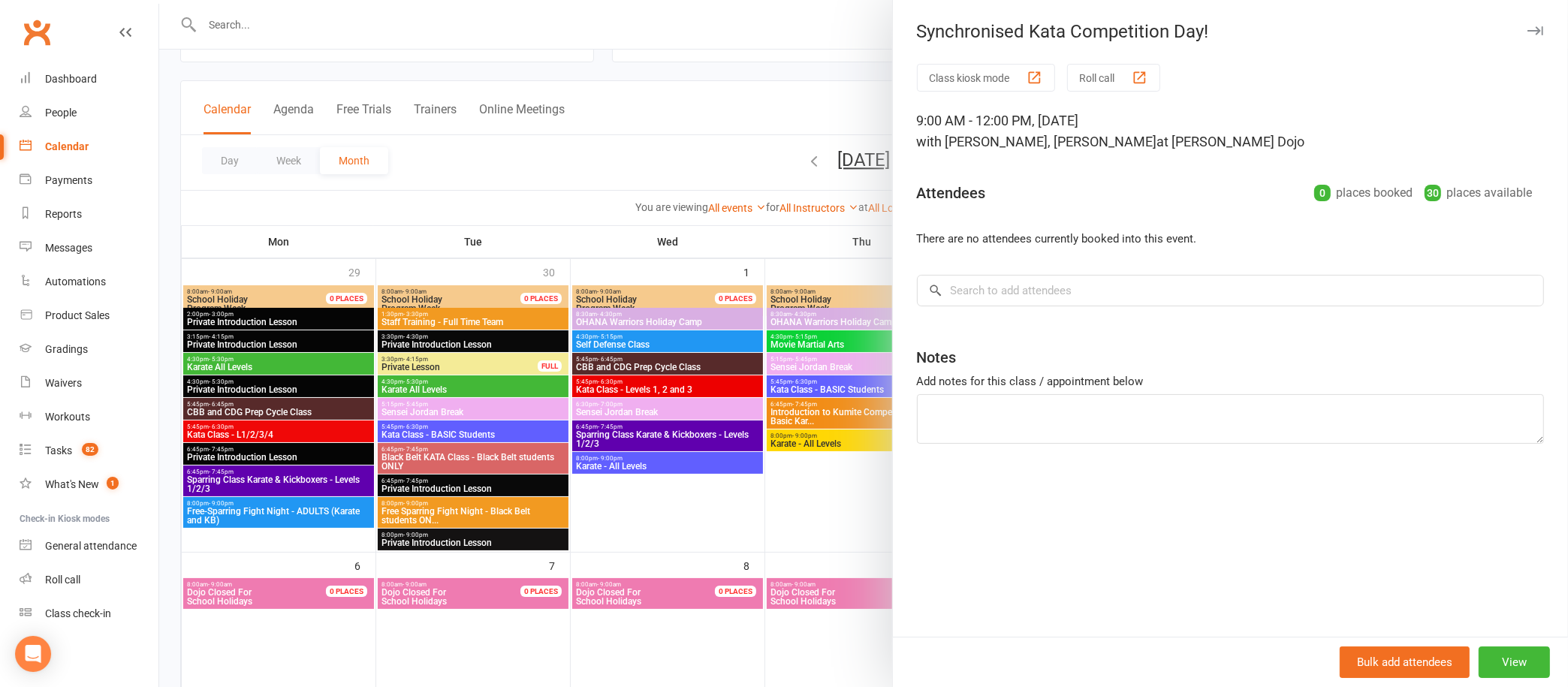
click at [1528, 30] on icon "button" at bounding box center [1535, 31] width 16 height 9
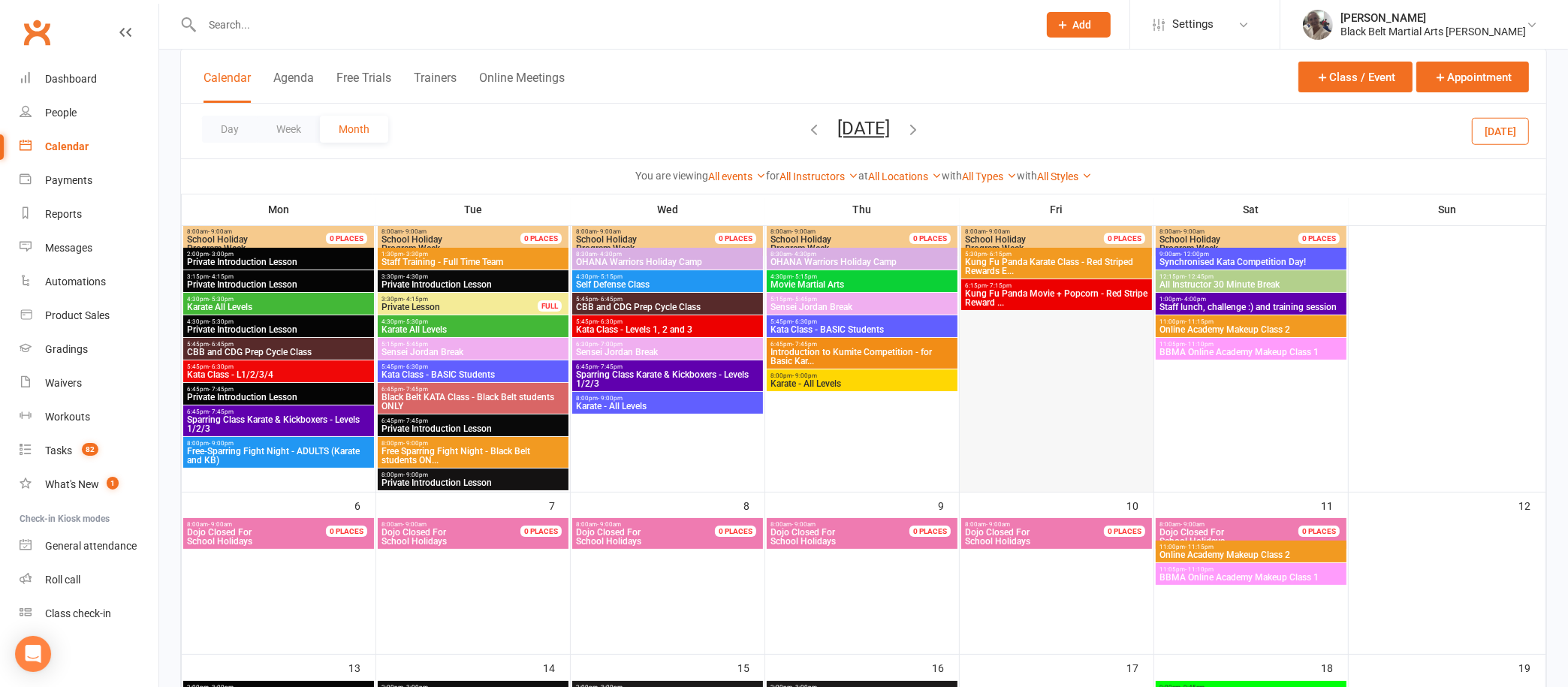
scroll to position [87, 0]
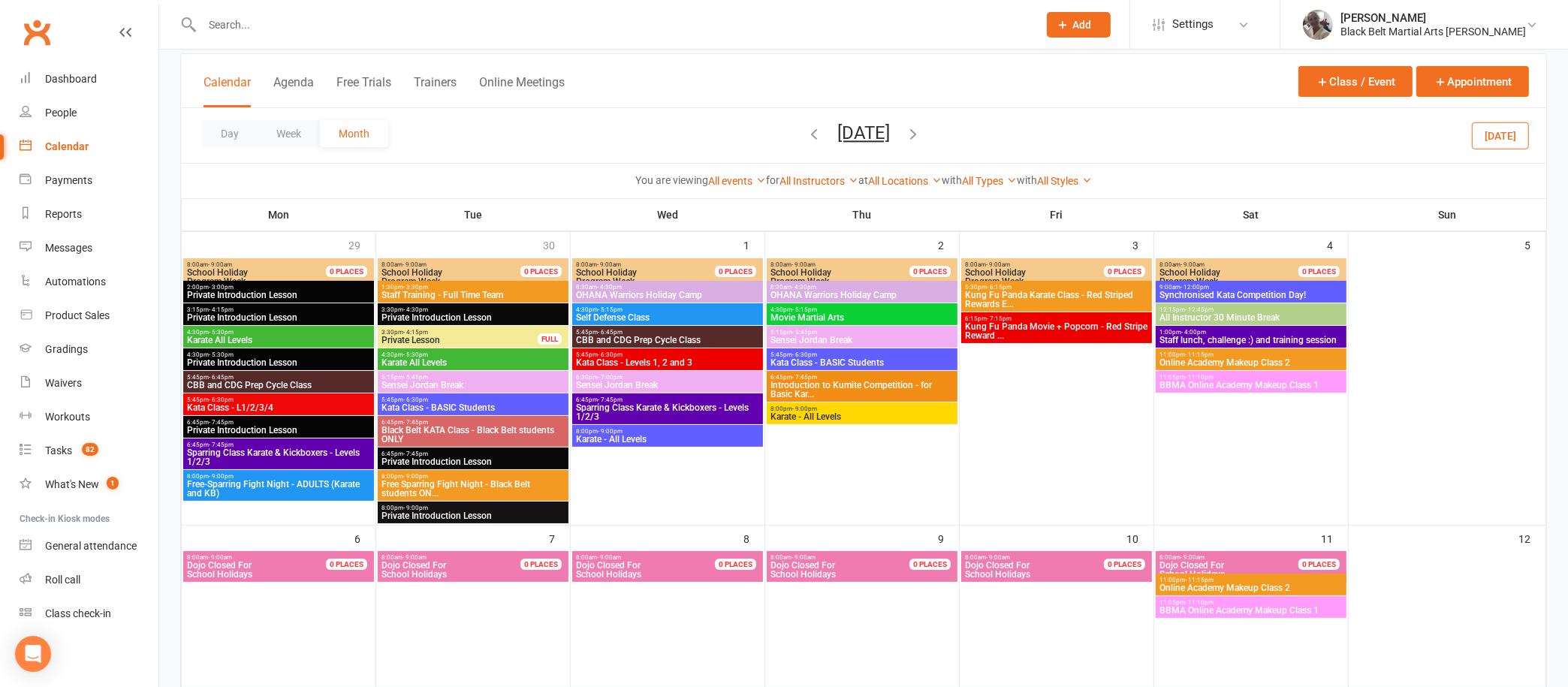
click at [302, 454] on span "Sparring Class Karate & Kickboxers - Levels 1/2/3" at bounding box center [279, 457] width 185 height 18
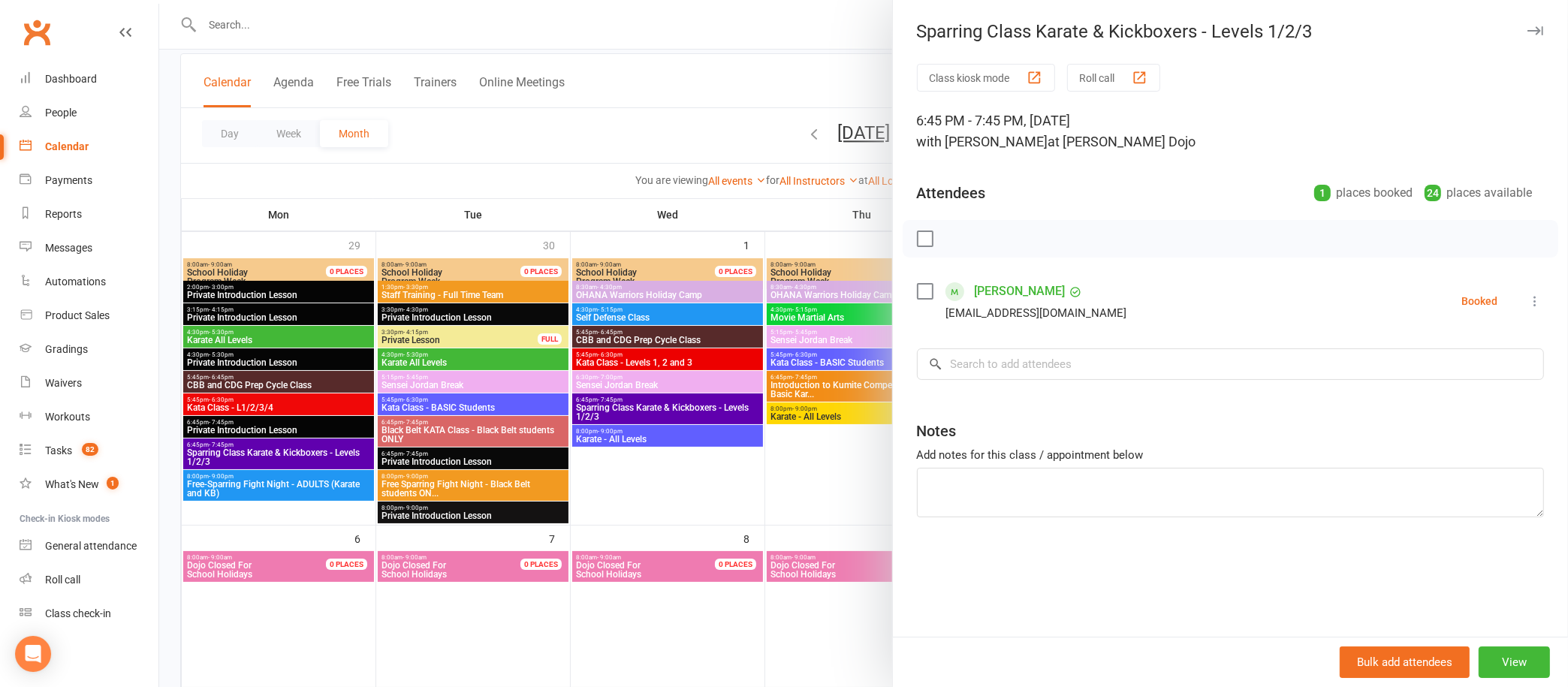
click at [1526, 23] on button "button" at bounding box center [1535, 31] width 18 height 18
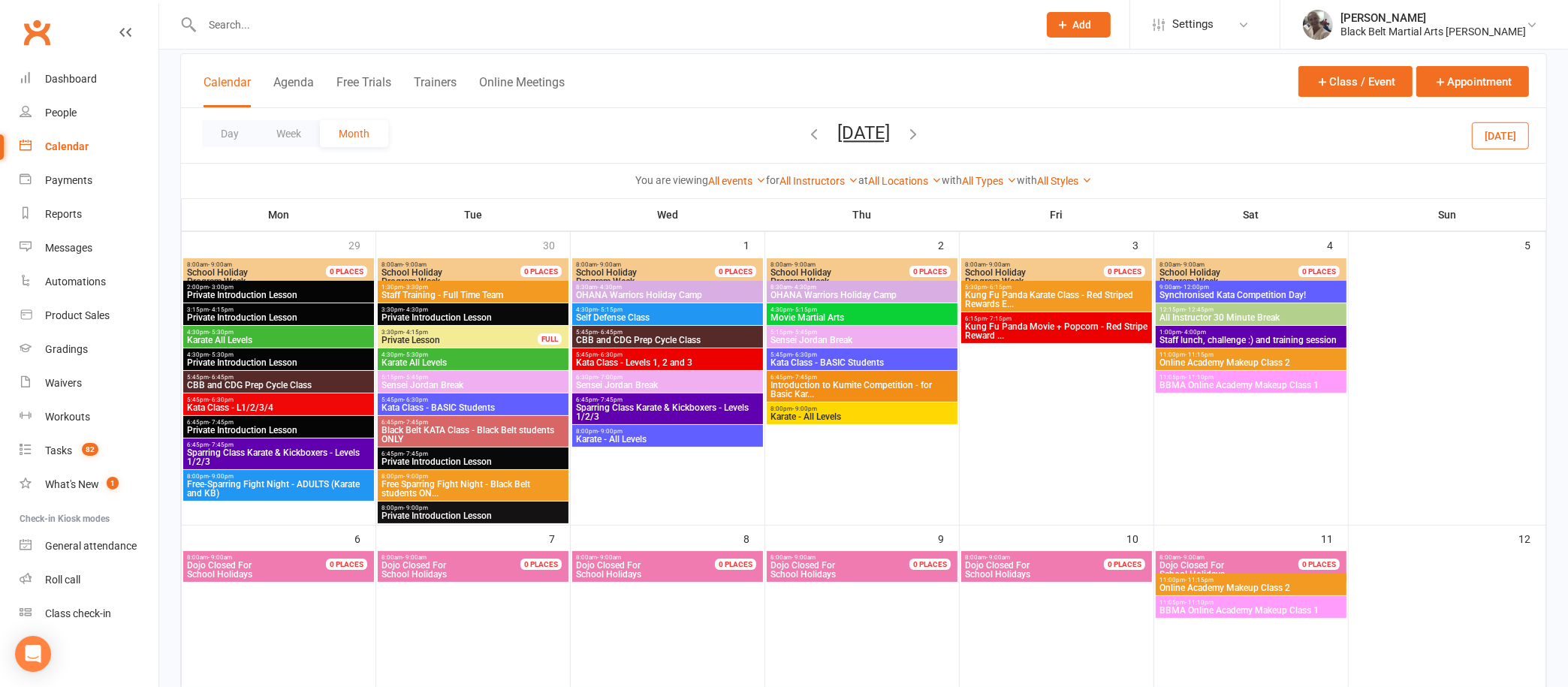
click at [429, 351] on span "4:30pm - 5:30pm" at bounding box center [473, 354] width 185 height 7
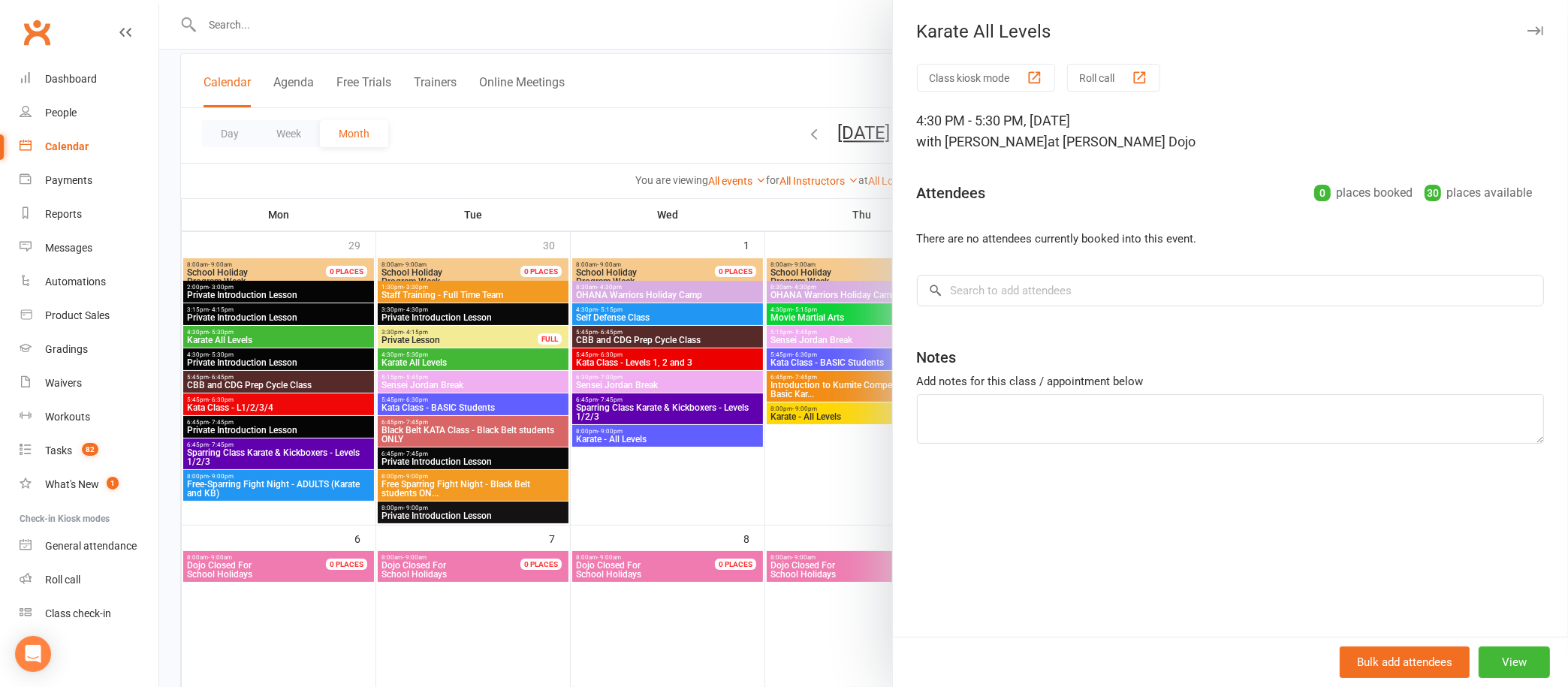
click at [1528, 29] on icon "button" at bounding box center [1535, 31] width 16 height 9
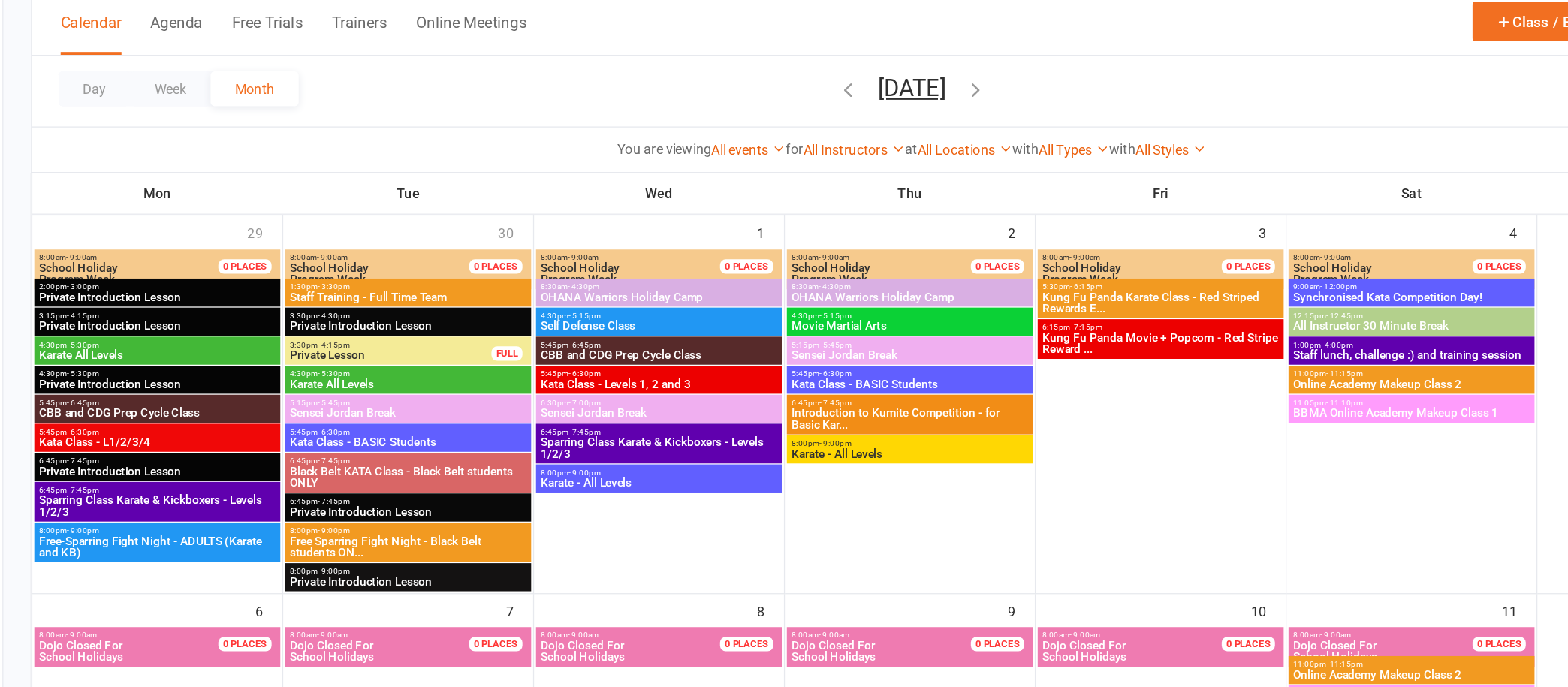
click at [831, 358] on span "Kata Class - BASIC Students" at bounding box center [862, 363] width 185 height 9
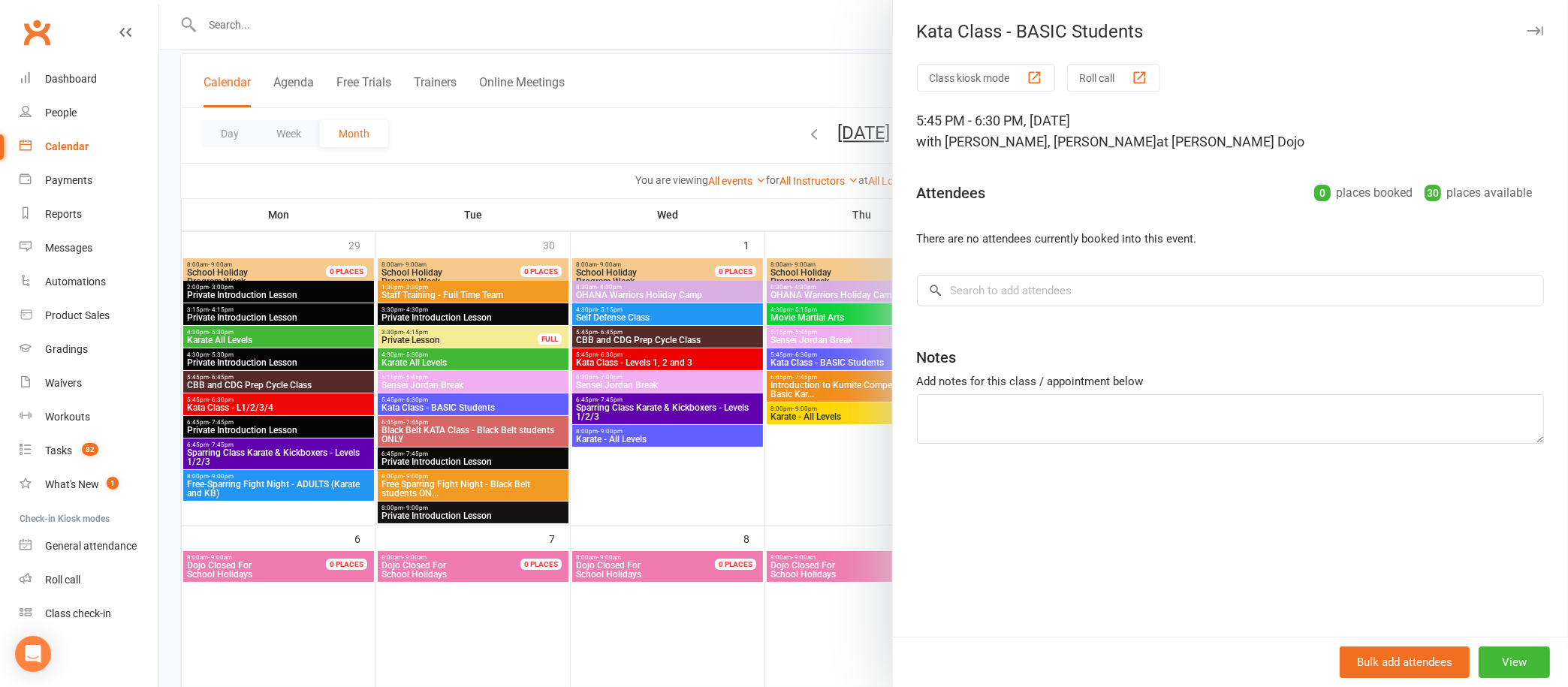
click at [1515, 16] on div "Kata Class - BASIC Students Class kiosk mode Roll call 5:45 PM - 6:30 PM, Thurs…" at bounding box center [1230, 343] width 676 height 687
click at [1528, 29] on icon "button" at bounding box center [1535, 31] width 16 height 9
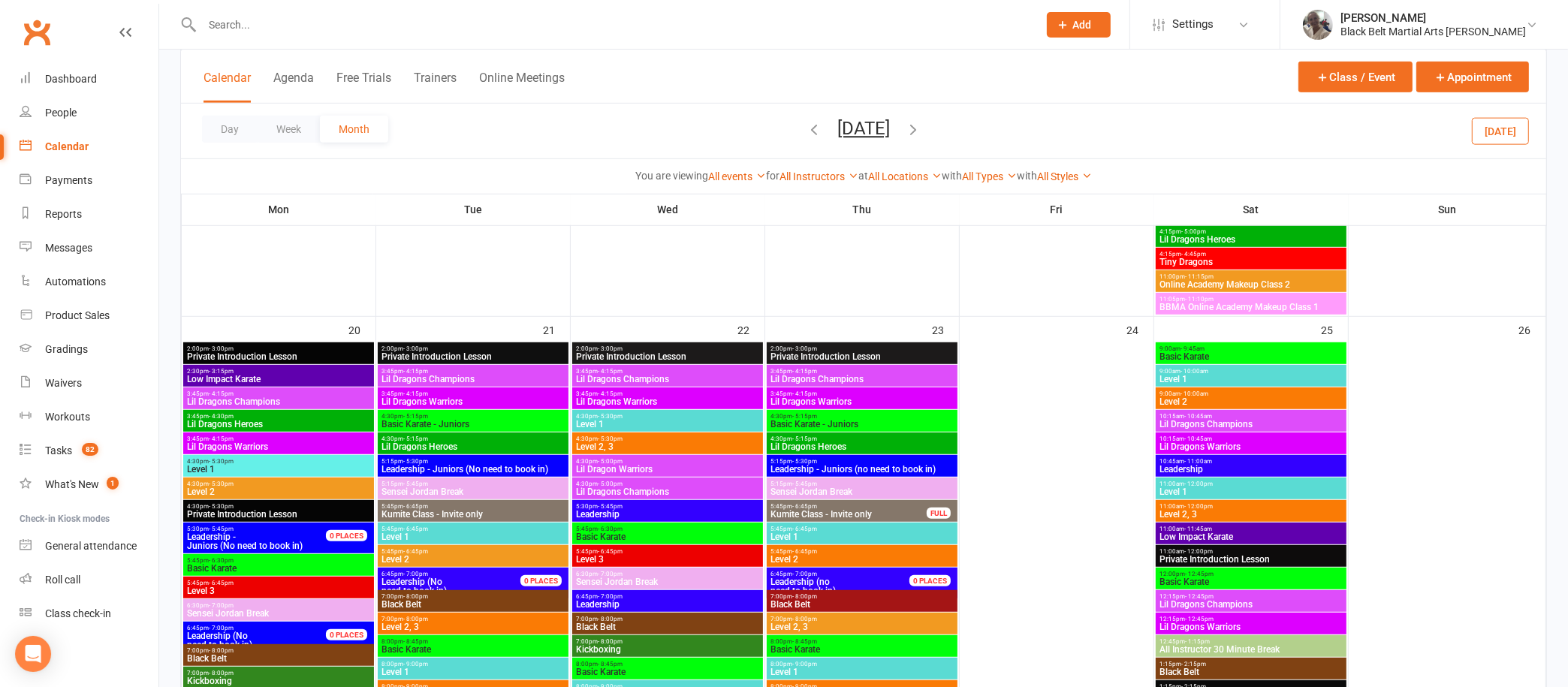
scroll to position [1070, 0]
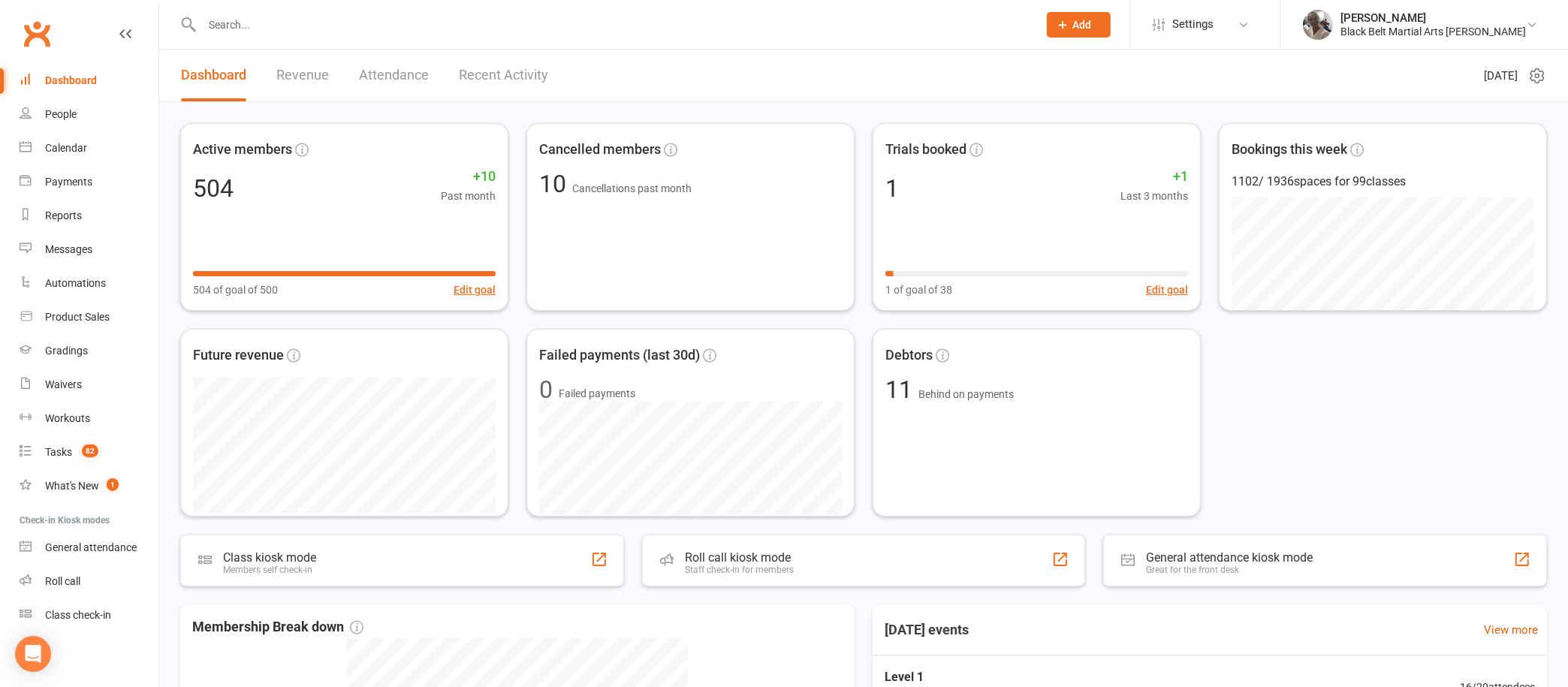
click at [690, 18] on input "text" at bounding box center [612, 25] width 830 height 21
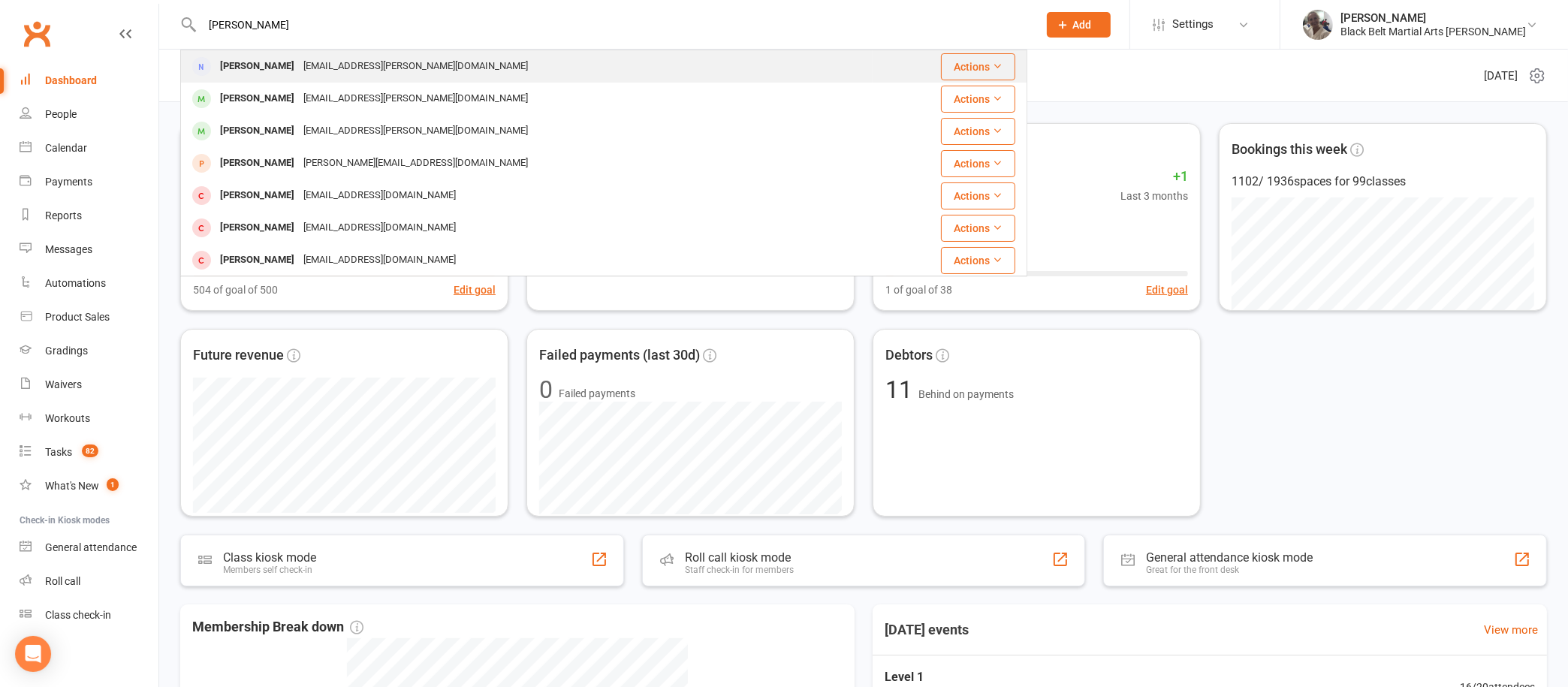
type input "[PERSON_NAME]"
click at [330, 59] on div "[EMAIL_ADDRESS][PERSON_NAME][DOMAIN_NAME]" at bounding box center [415, 66] width 233 height 22
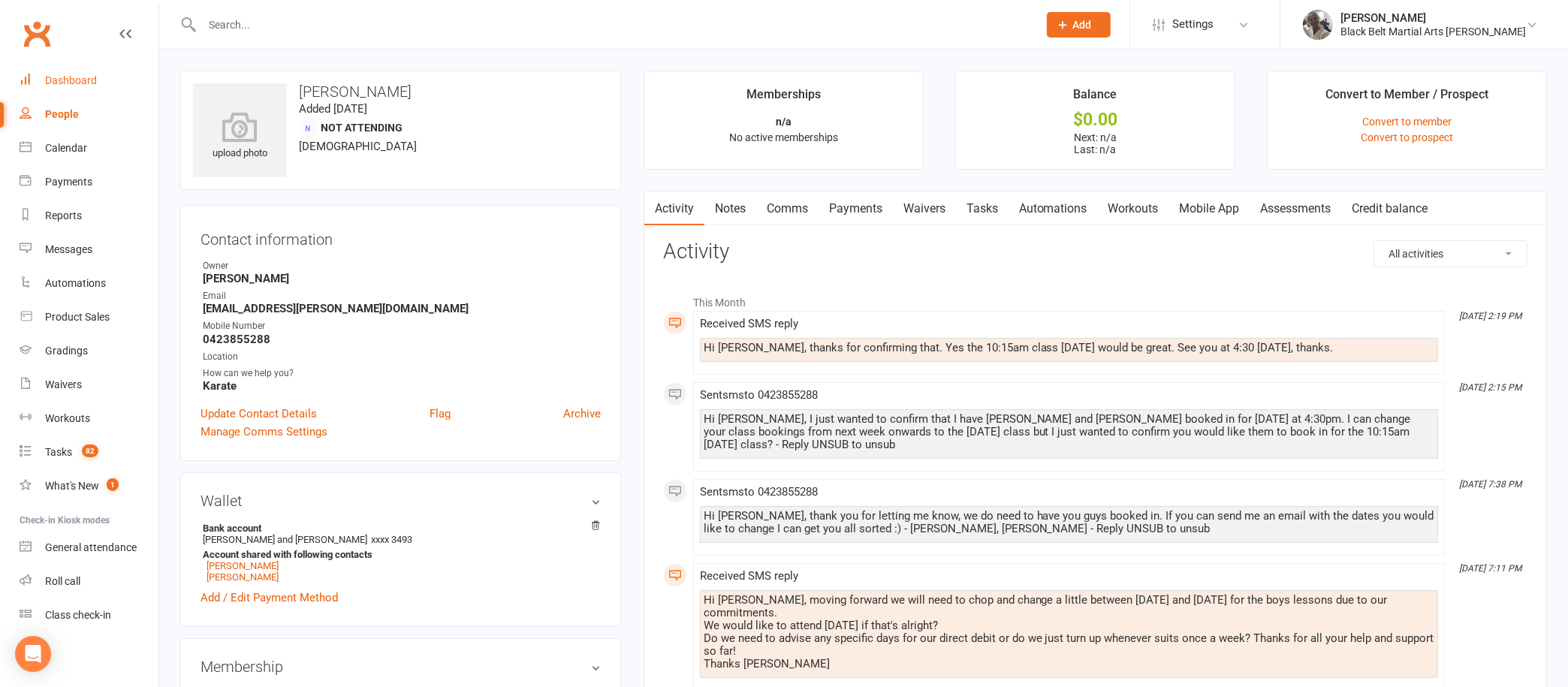
click at [58, 72] on link "Dashboard" at bounding box center [89, 80] width 139 height 34
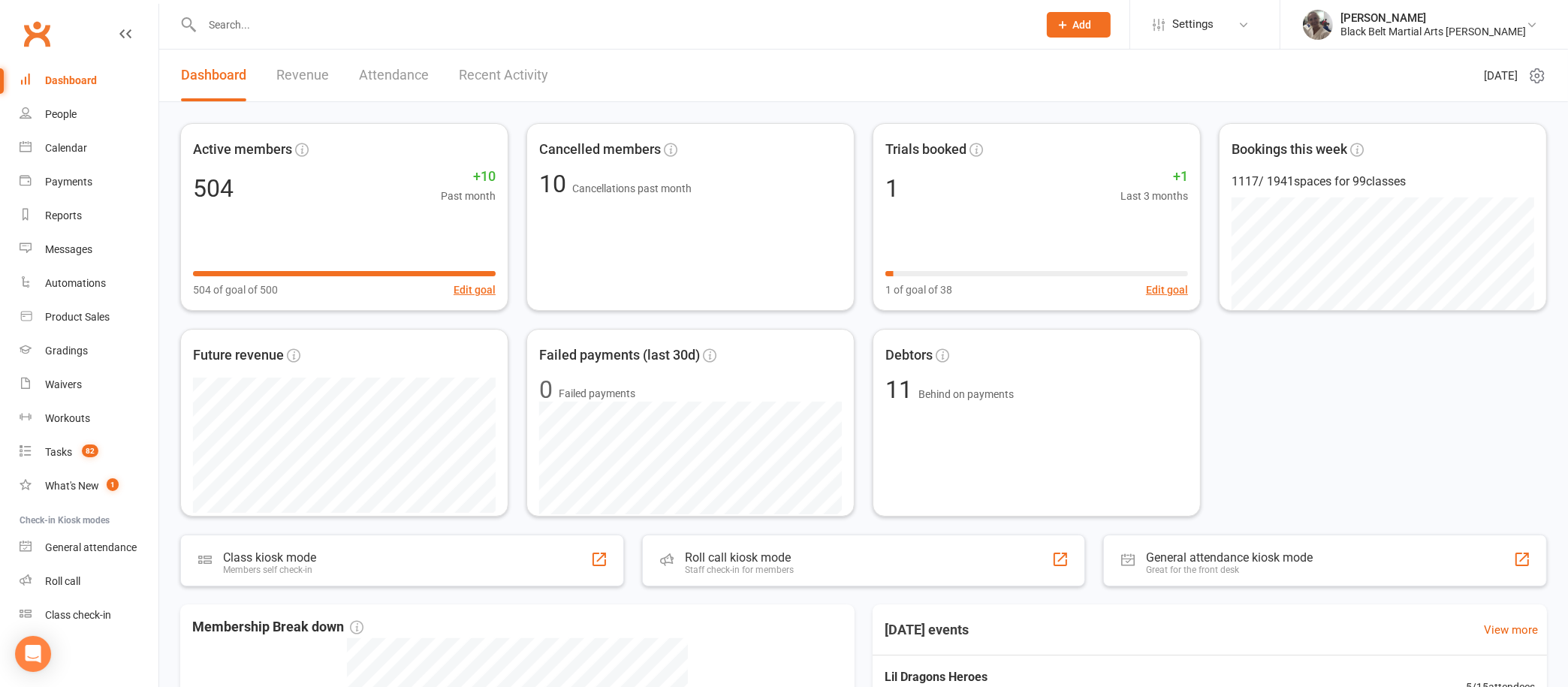
click at [355, 29] on input "text" at bounding box center [612, 25] width 830 height 21
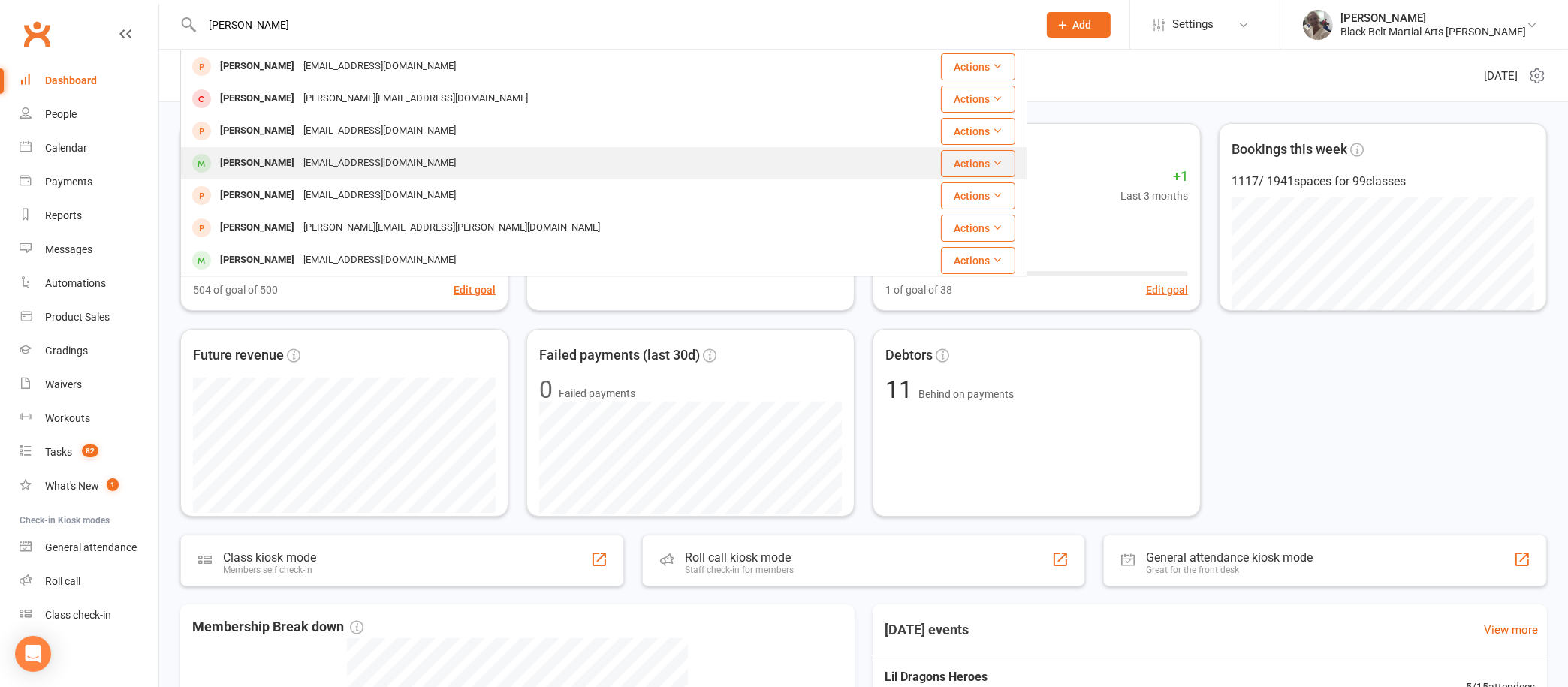
type input "[PERSON_NAME]"
click at [273, 164] on div "[PERSON_NAME]" at bounding box center [257, 163] width 83 height 22
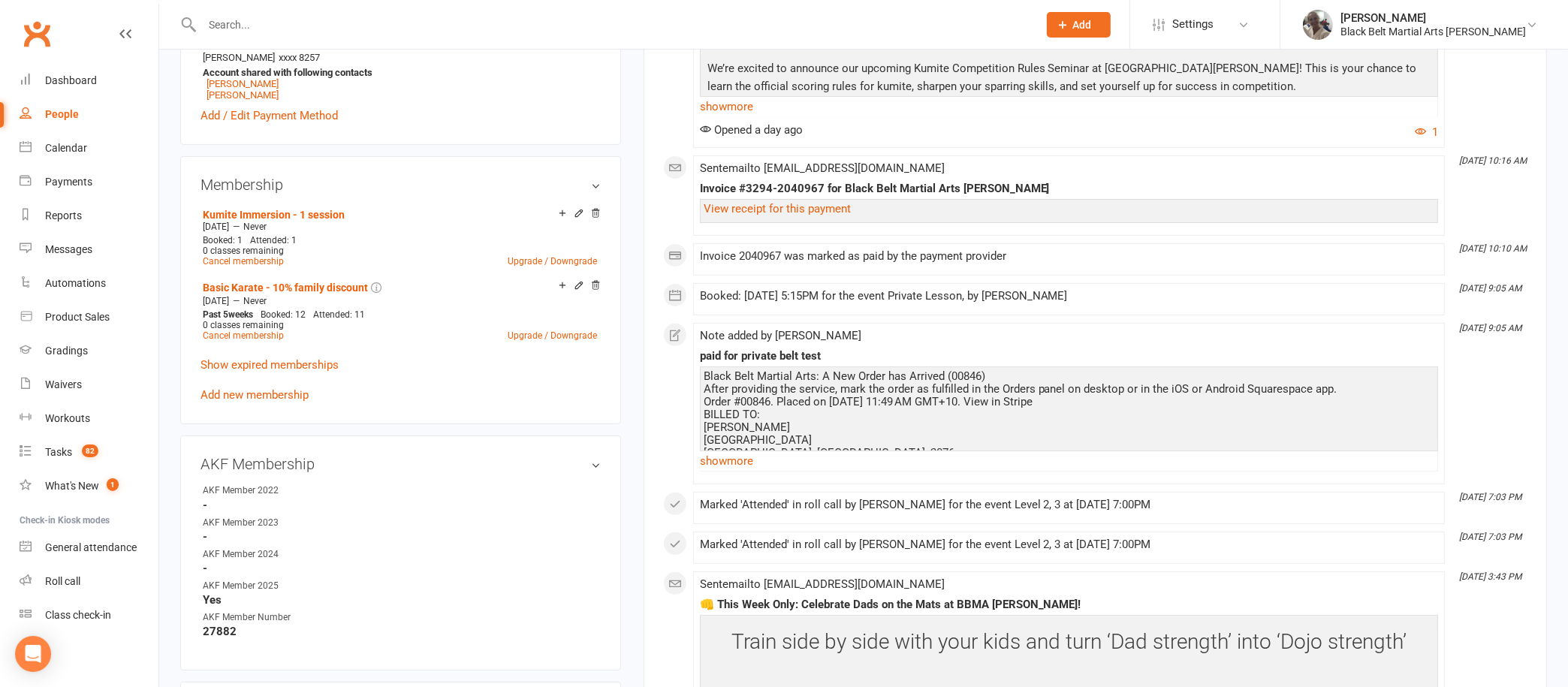
scroll to position [502, 0]
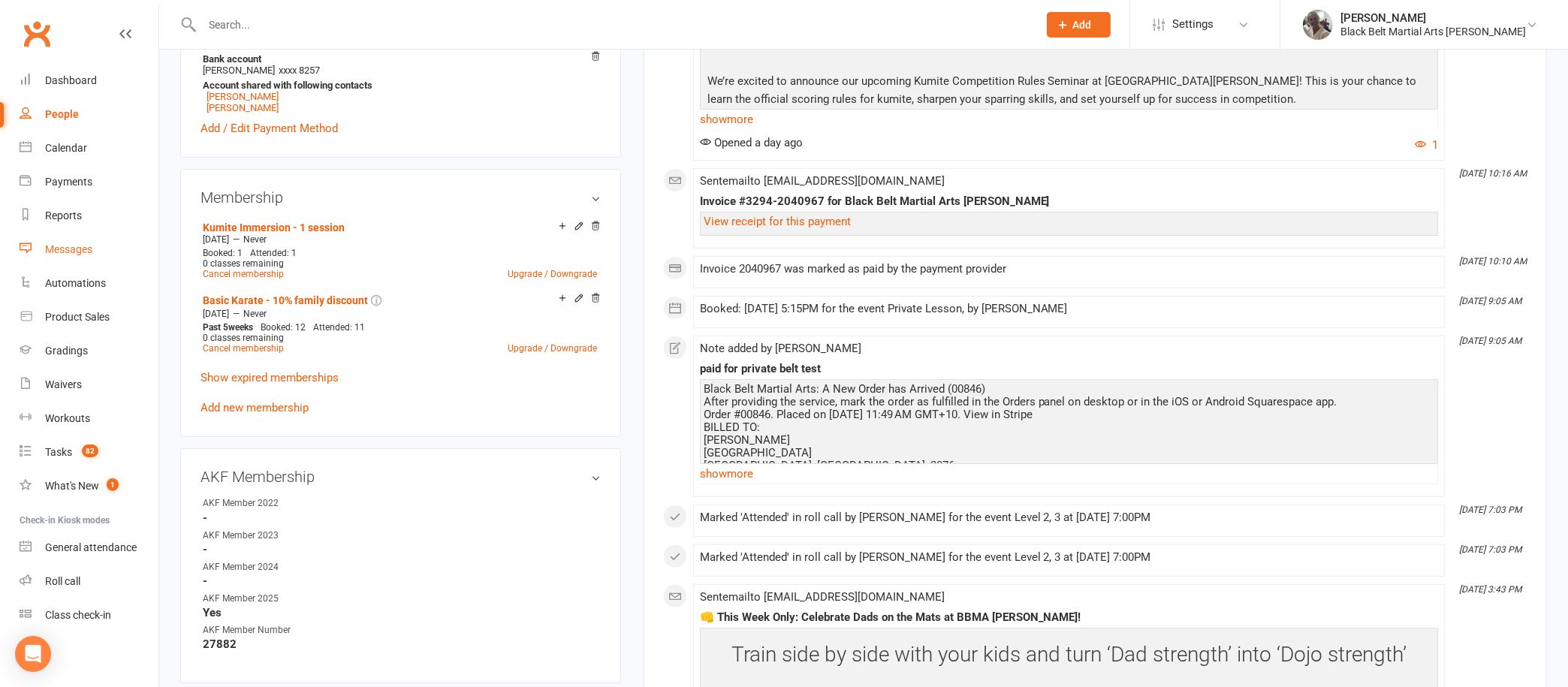
click at [81, 255] on div "Messages" at bounding box center [68, 249] width 47 height 12
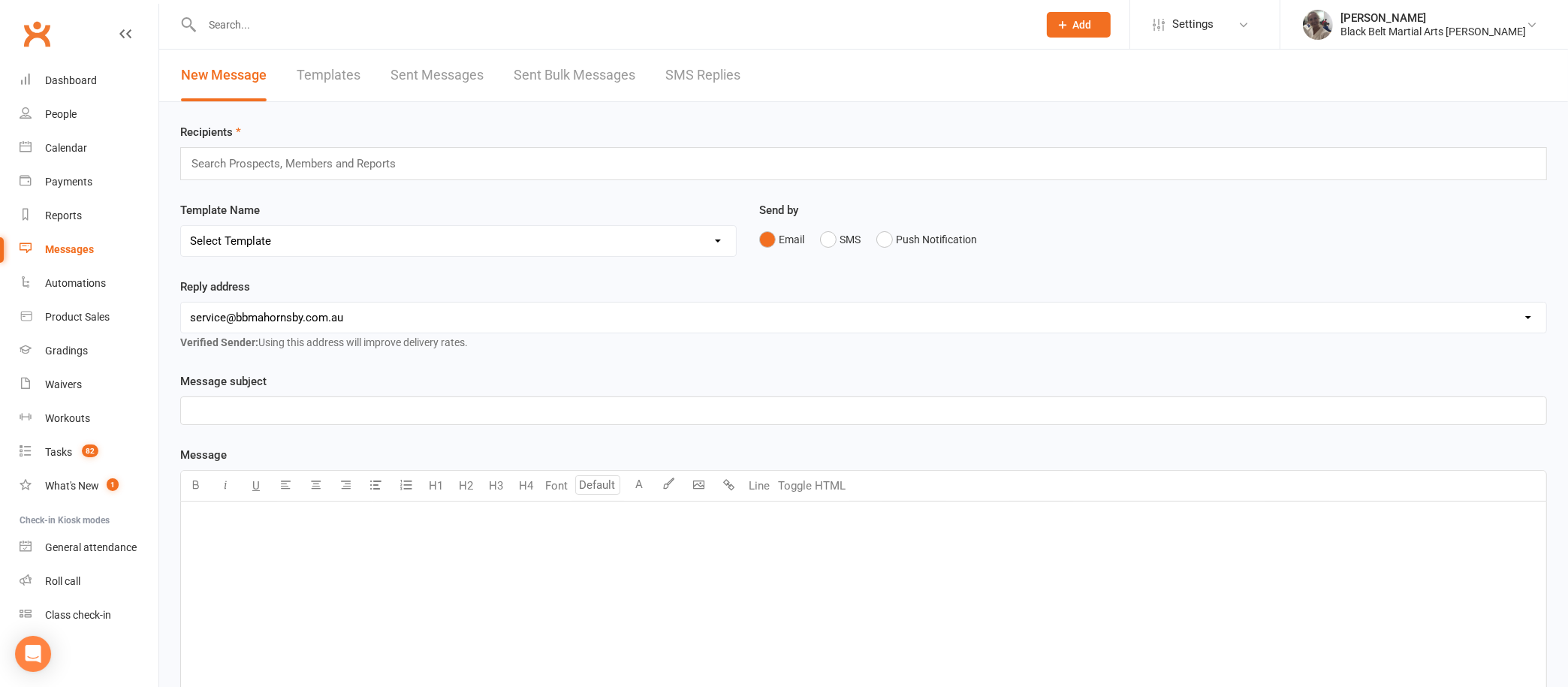
click at [452, 71] on link "Sent Messages" at bounding box center [437, 75] width 93 height 52
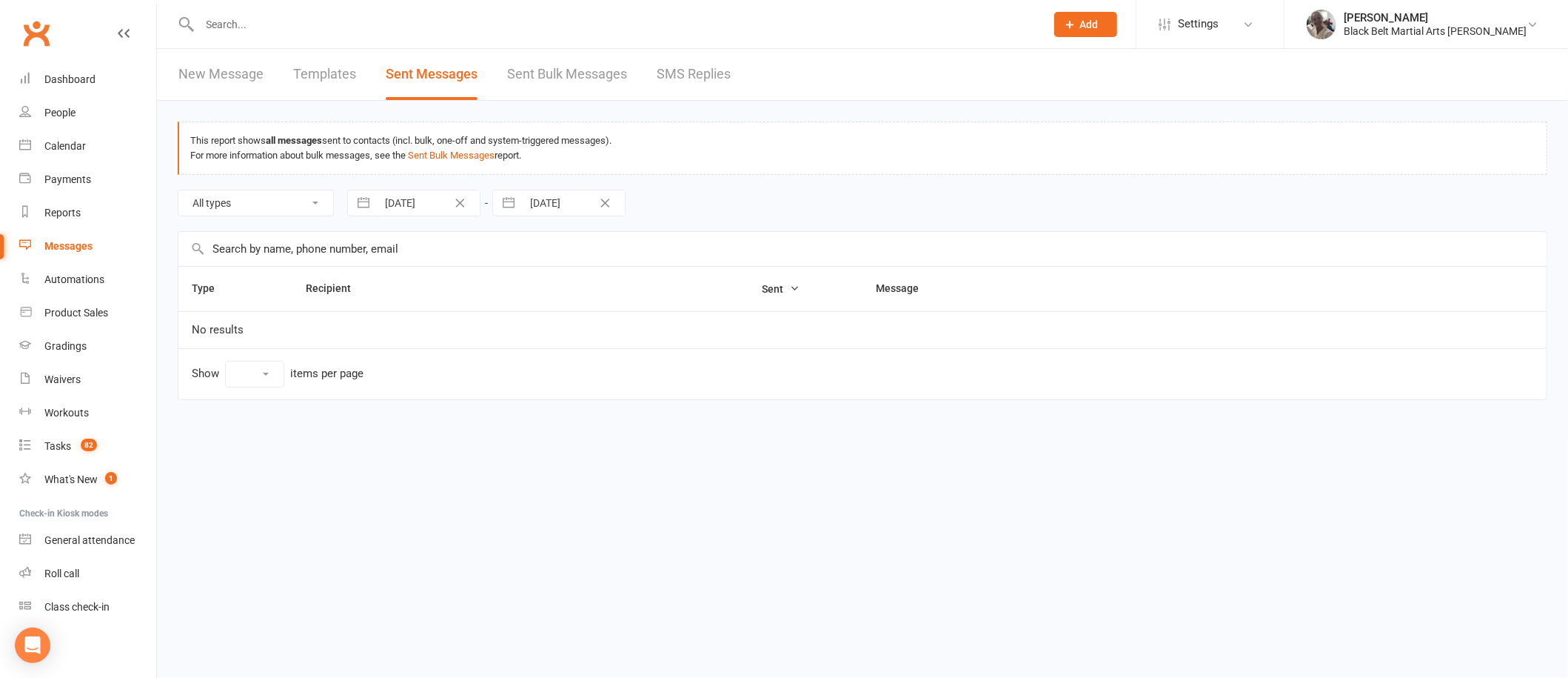
select select "10"
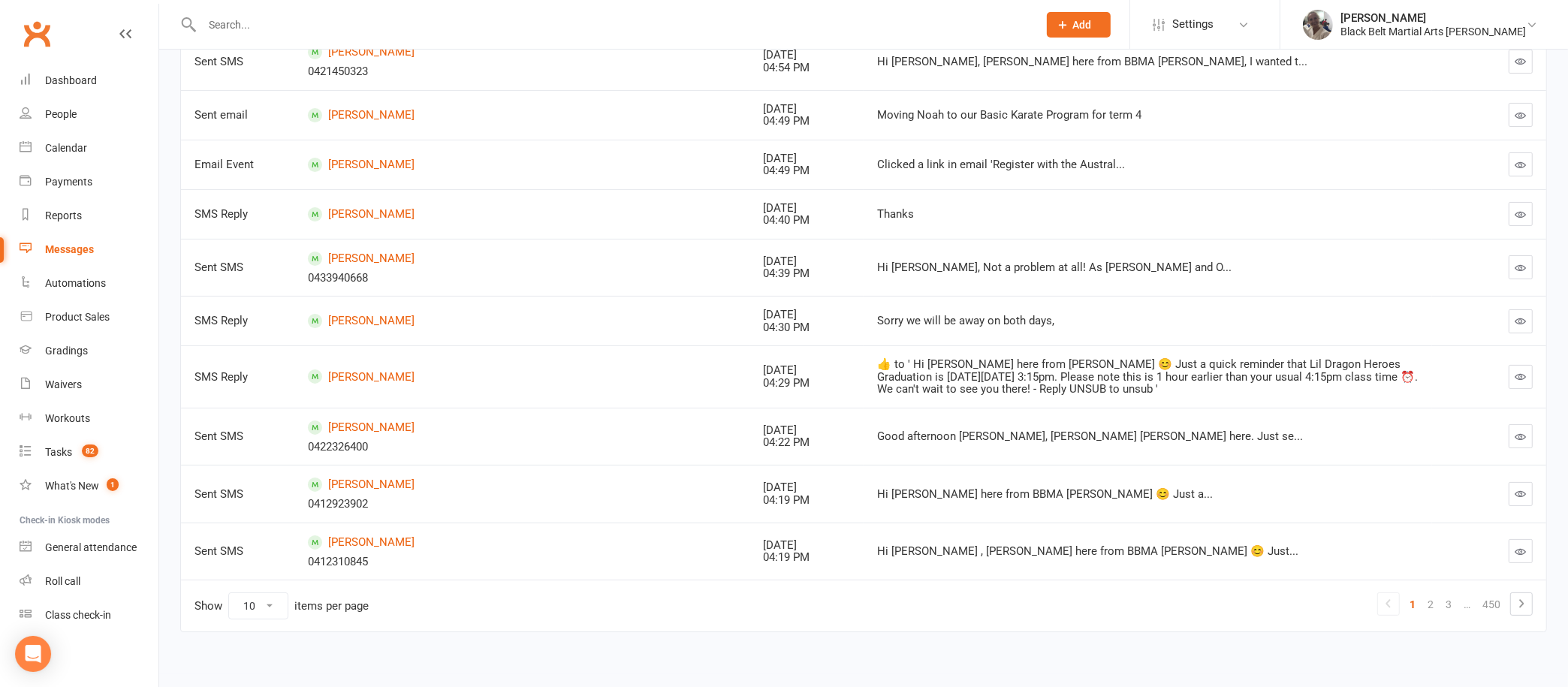
scroll to position [288, 0]
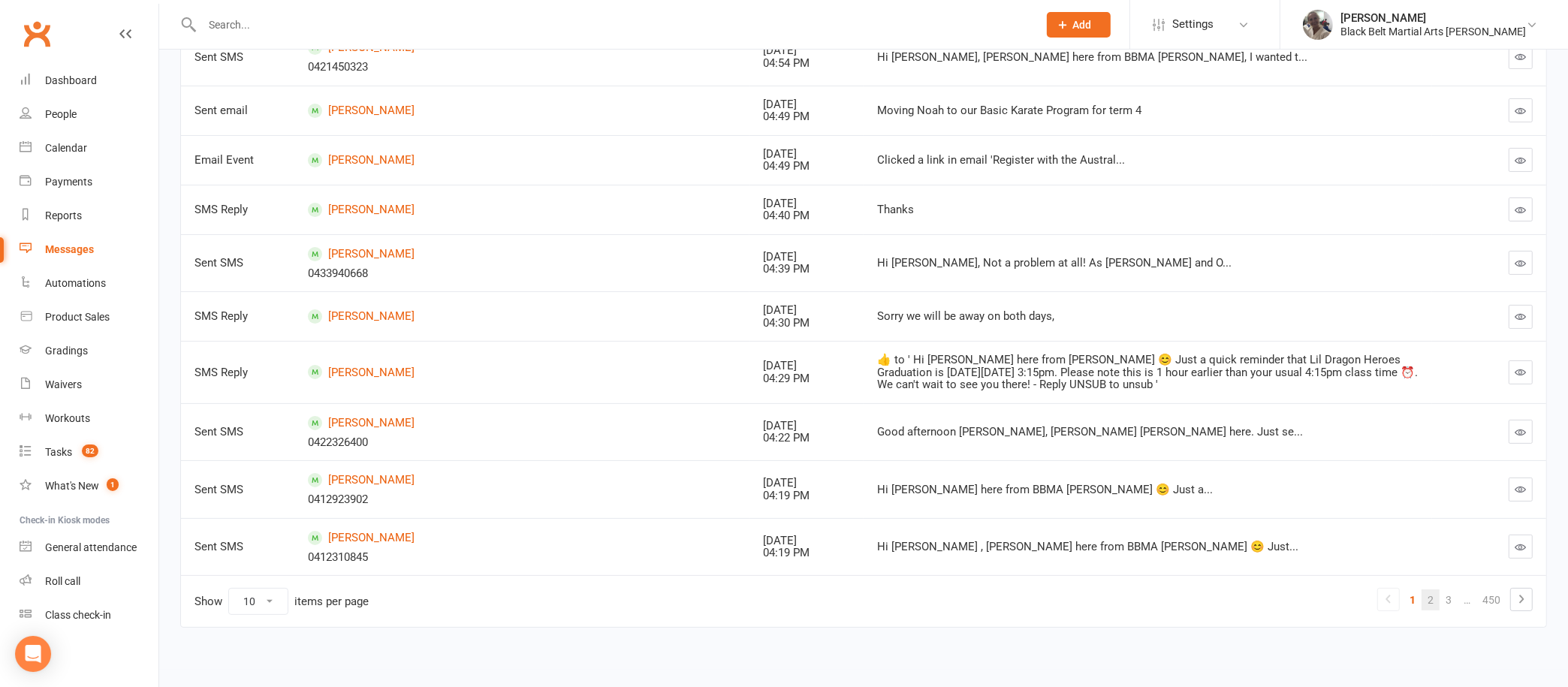
click at [1433, 589] on link "2" at bounding box center [1431, 600] width 18 height 21
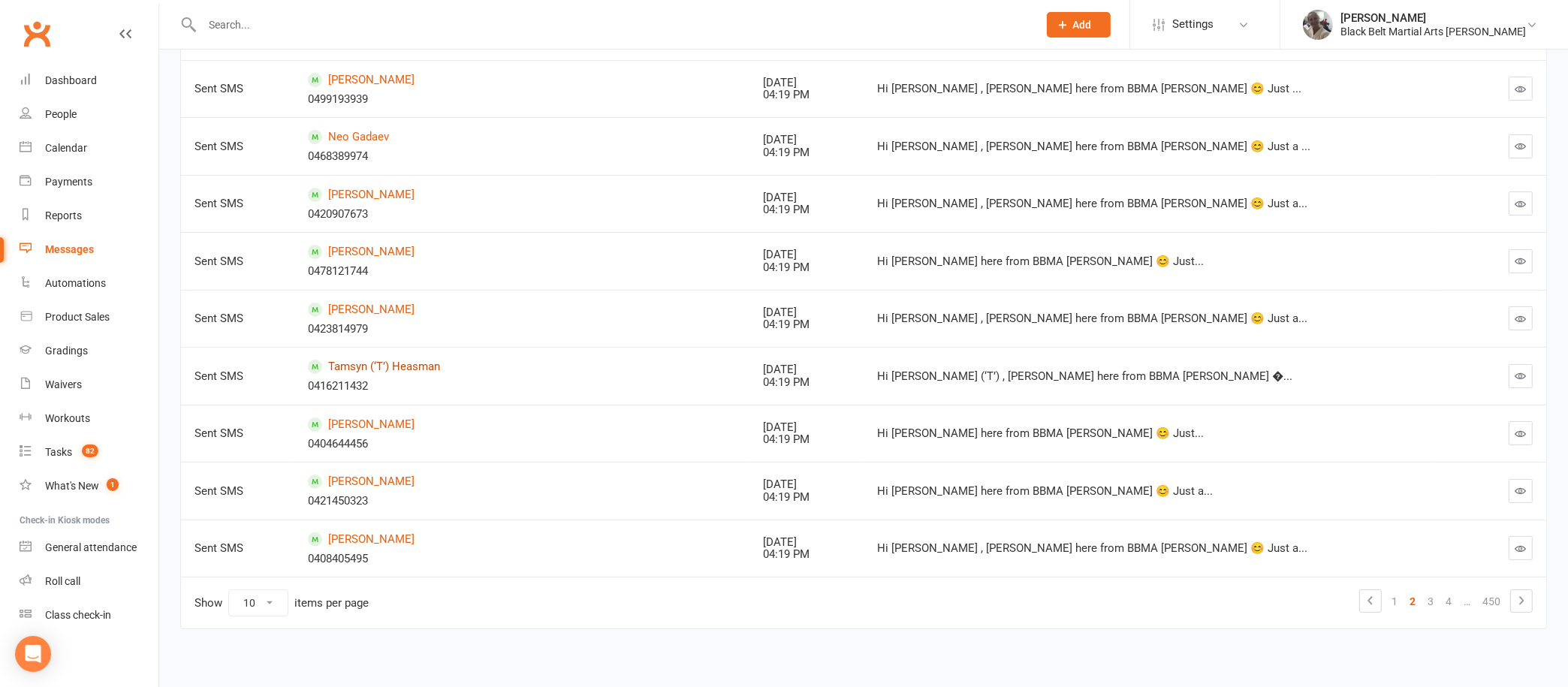
scroll to position [314, 0]
click at [1297, 202] on div "Hi [PERSON_NAME] , [PERSON_NAME] here from BBMA [PERSON_NAME] 😊 Just a..." at bounding box center [1147, 202] width 542 height 13
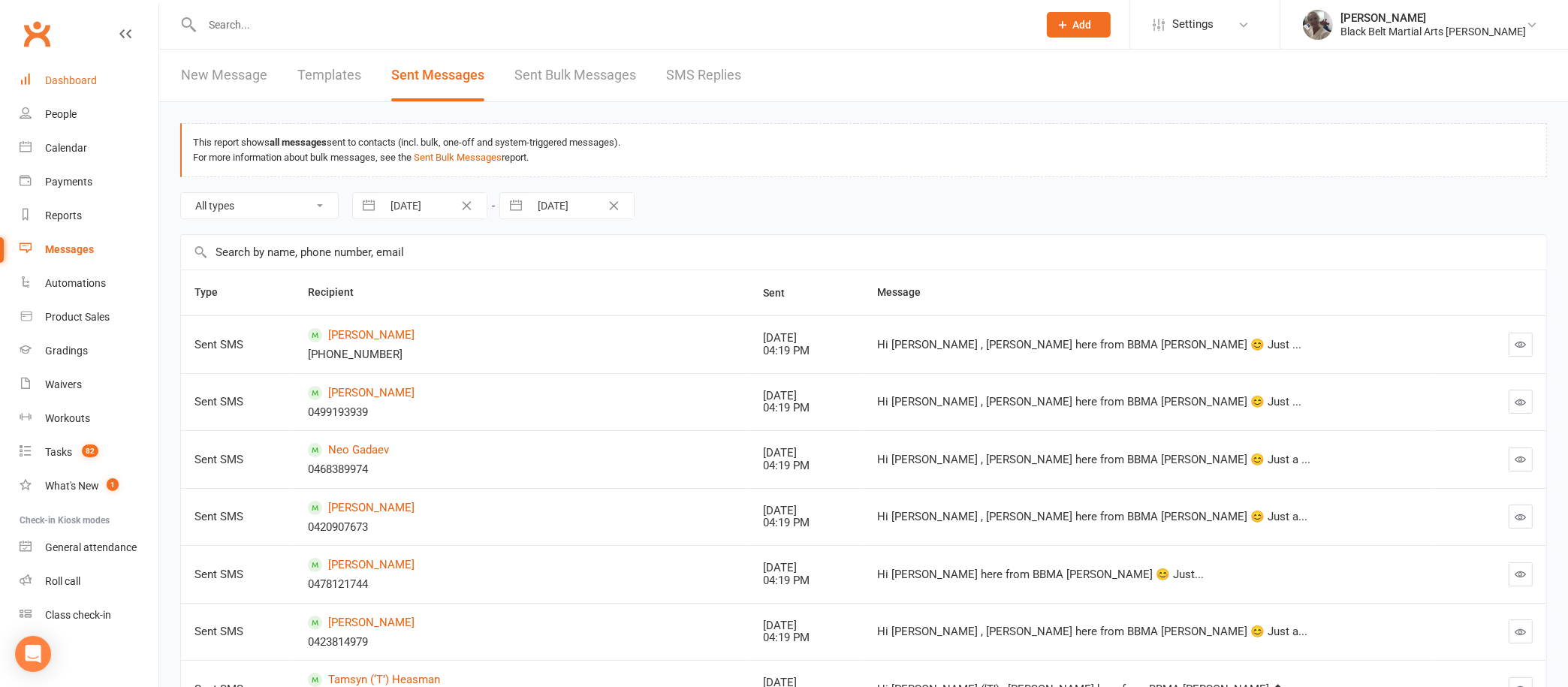
click at [74, 72] on link "Dashboard" at bounding box center [89, 80] width 139 height 34
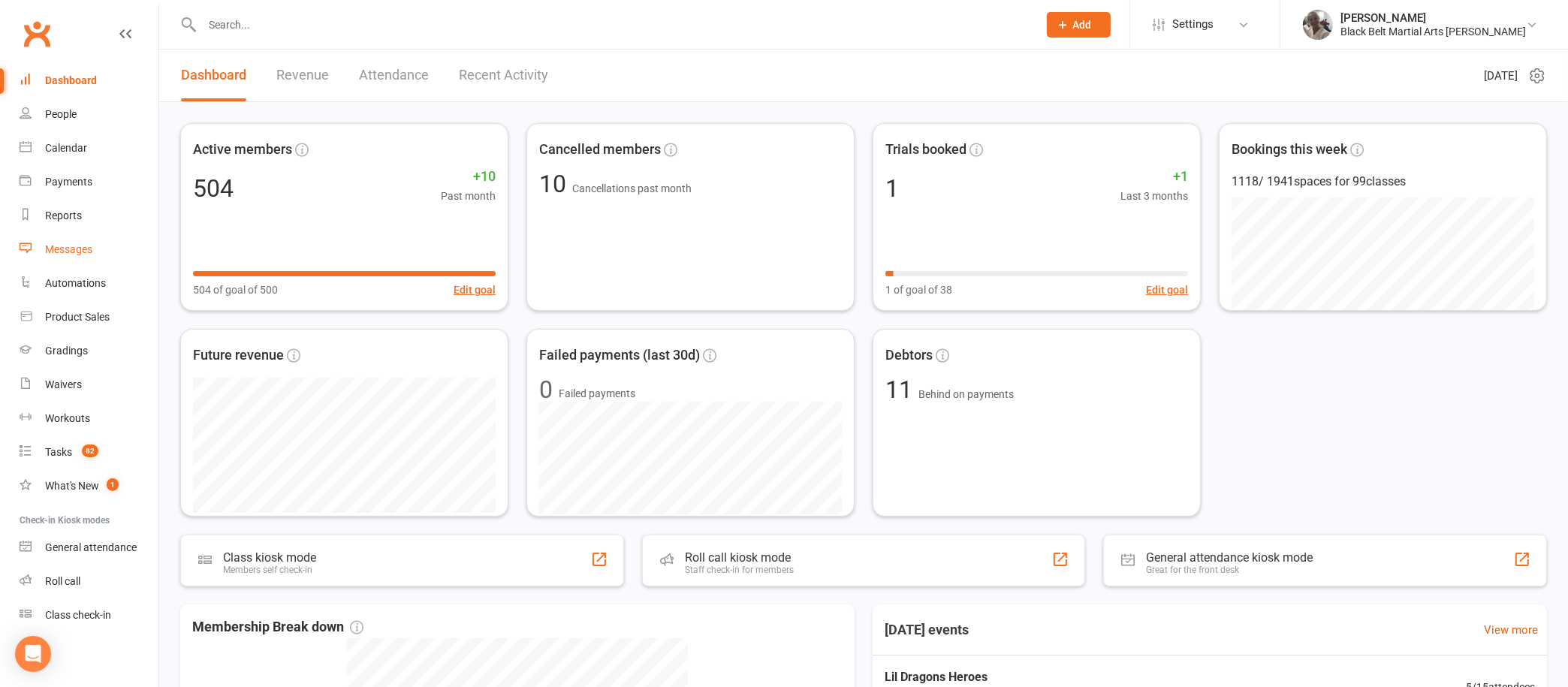
click at [83, 245] on div "Messages" at bounding box center [68, 249] width 47 height 12
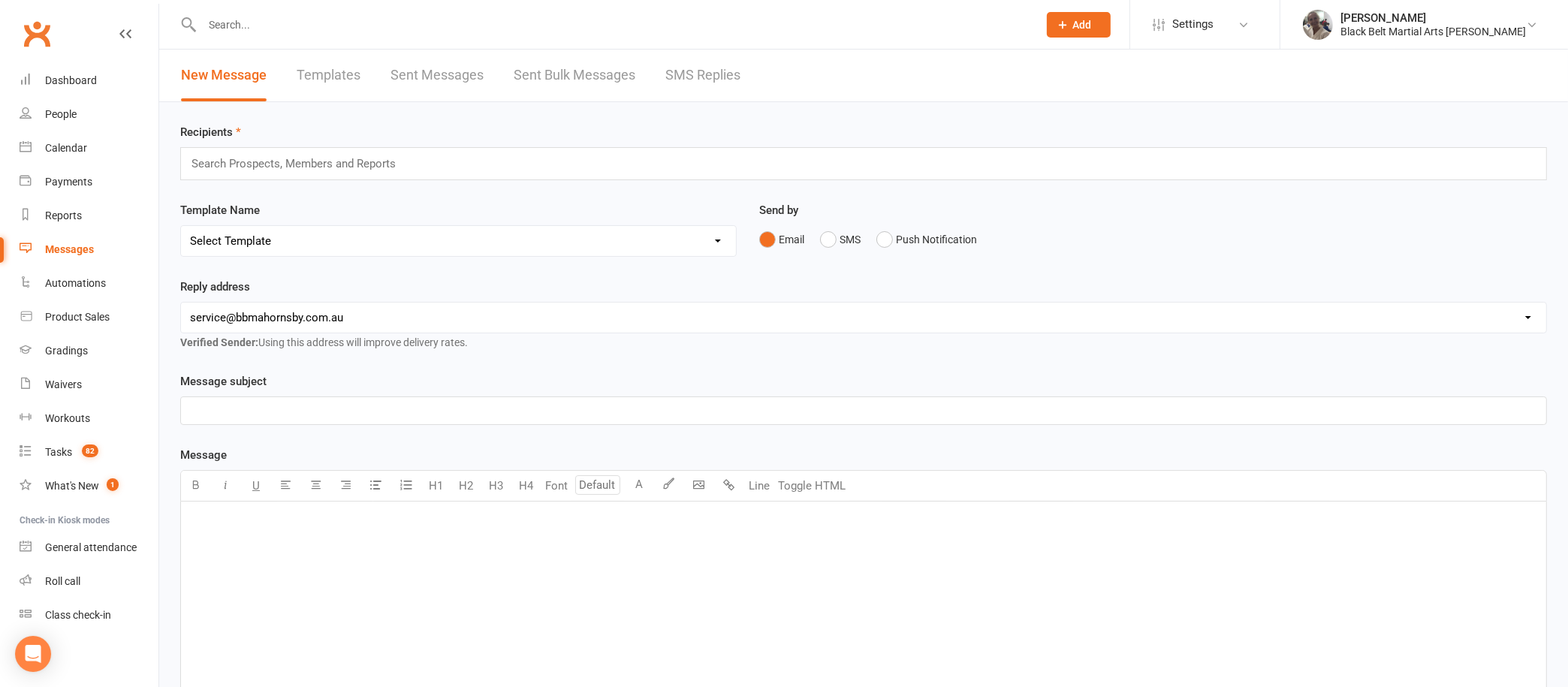
click at [713, 73] on link "SMS Replies" at bounding box center [703, 75] width 75 height 52
